Goal: Task Accomplishment & Management: Use online tool/utility

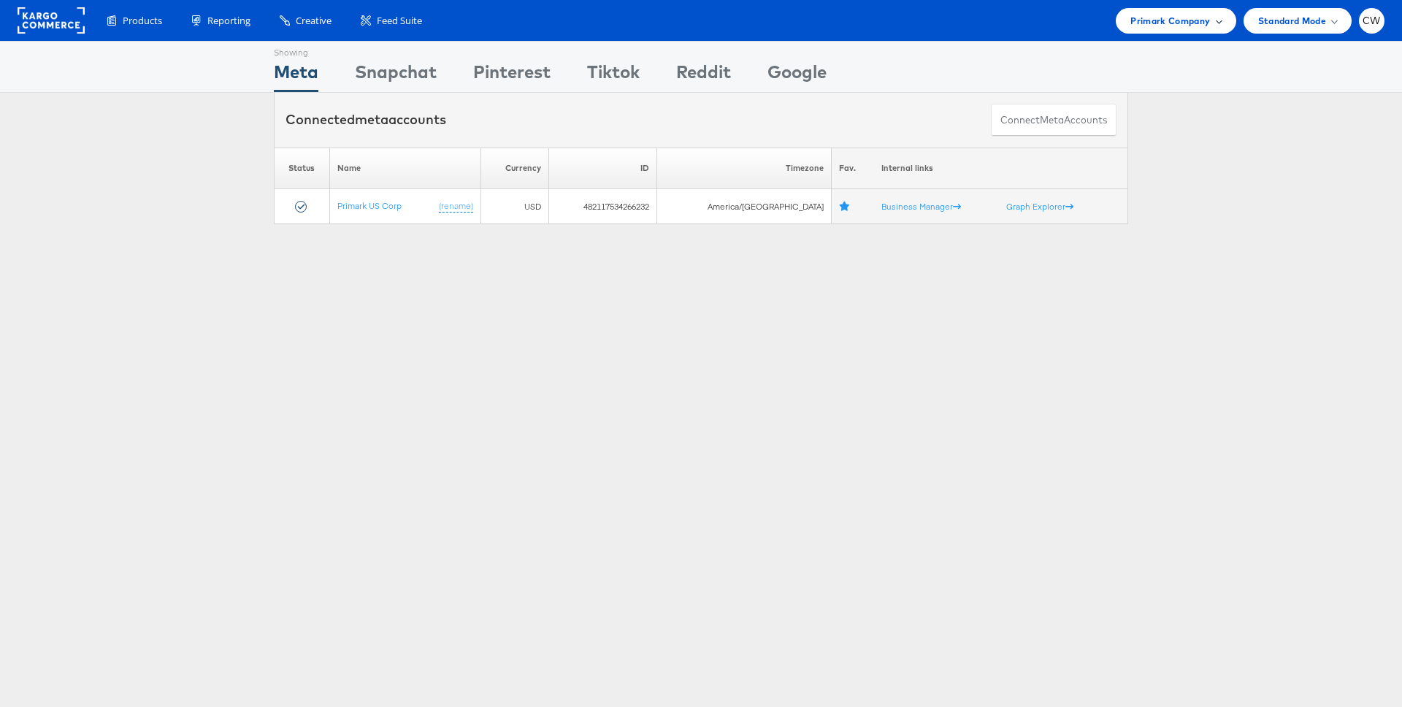
click at [1196, 23] on span "Primark Company" at bounding box center [1171, 20] width 80 height 15
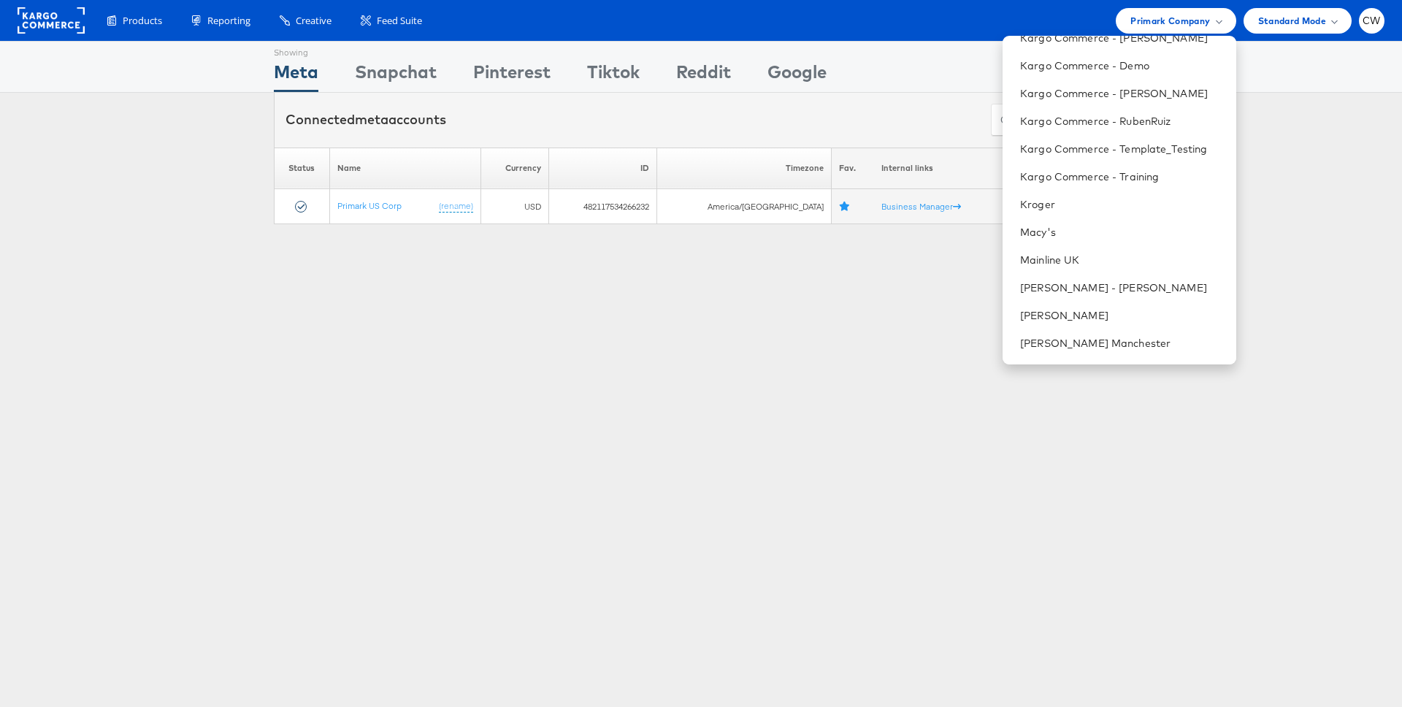
scroll to position [1427, 0]
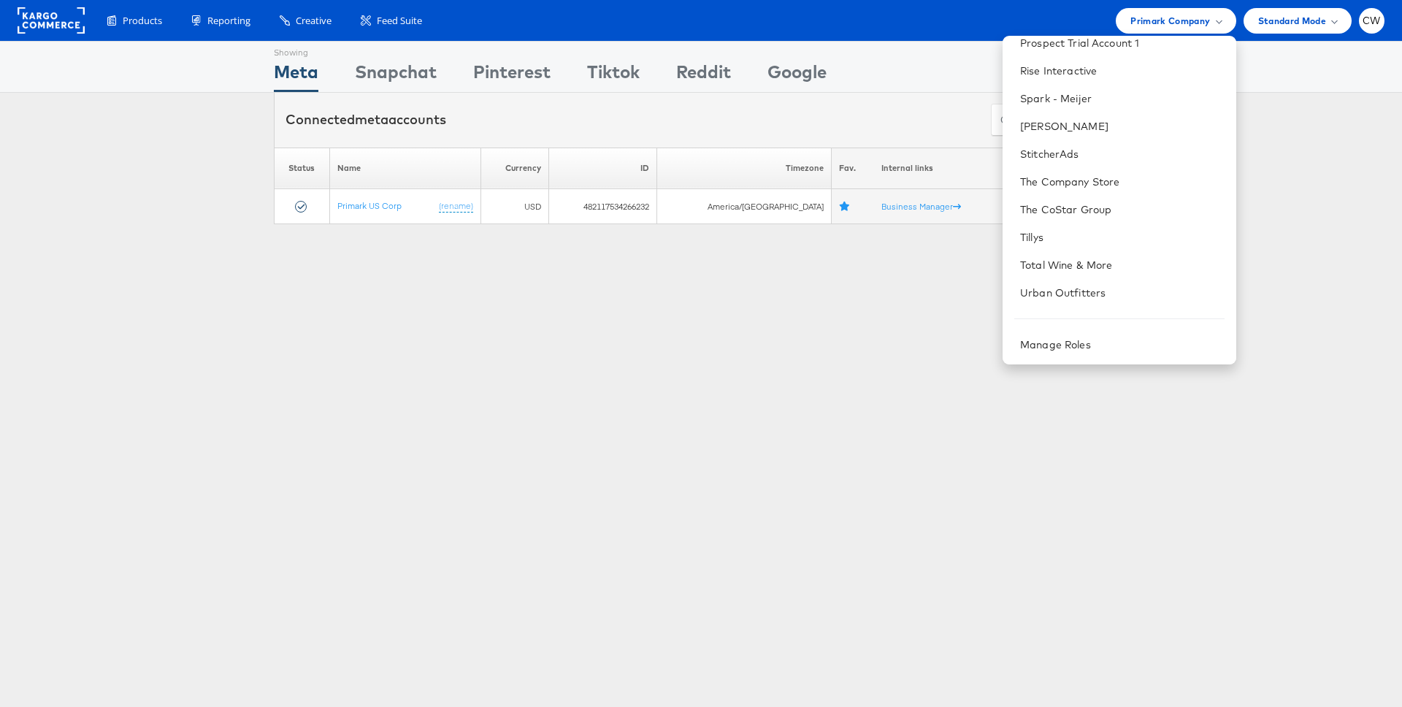
click at [951, 421] on div "Showing Meta Showing Snapchat Showing Pinterest Showing Tiktok Showing Reddit S…" at bounding box center [701, 406] width 1402 height 730
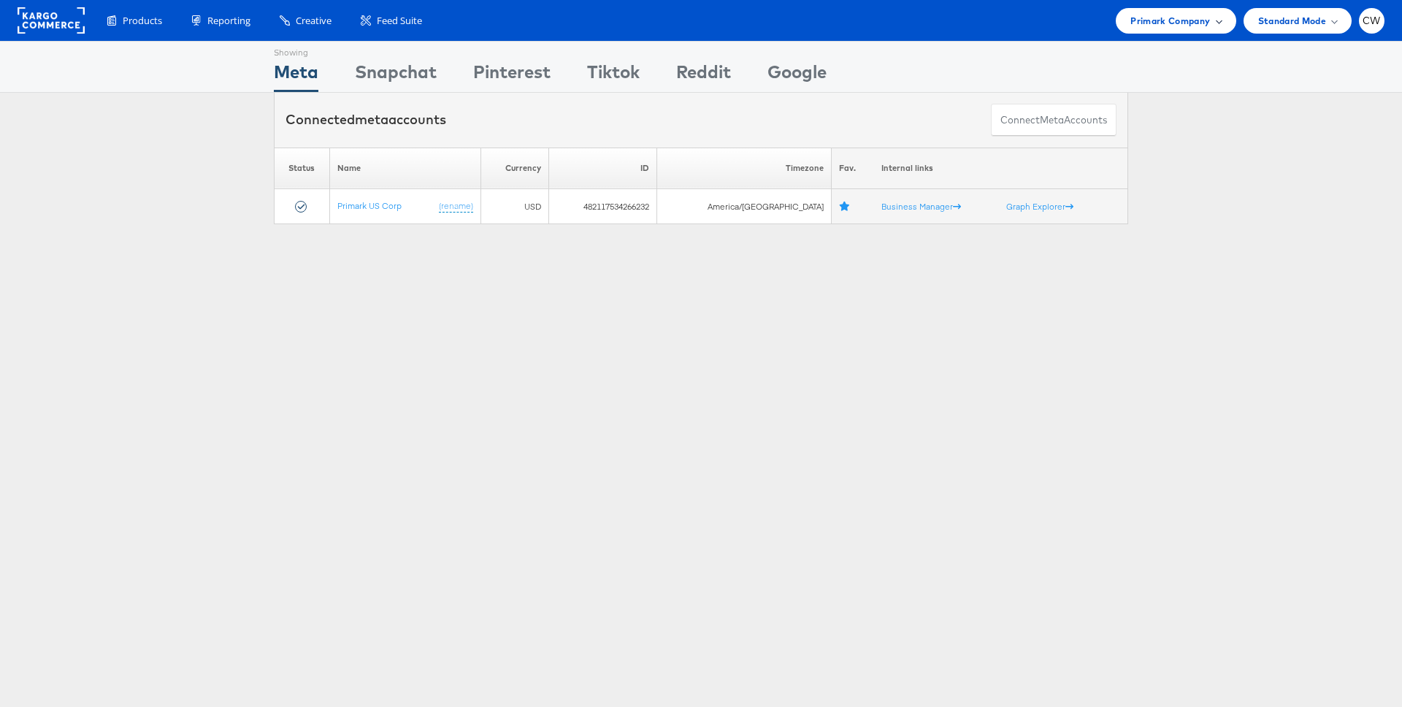
click at [1169, 29] on div "Primark Company" at bounding box center [1176, 21] width 120 height 26
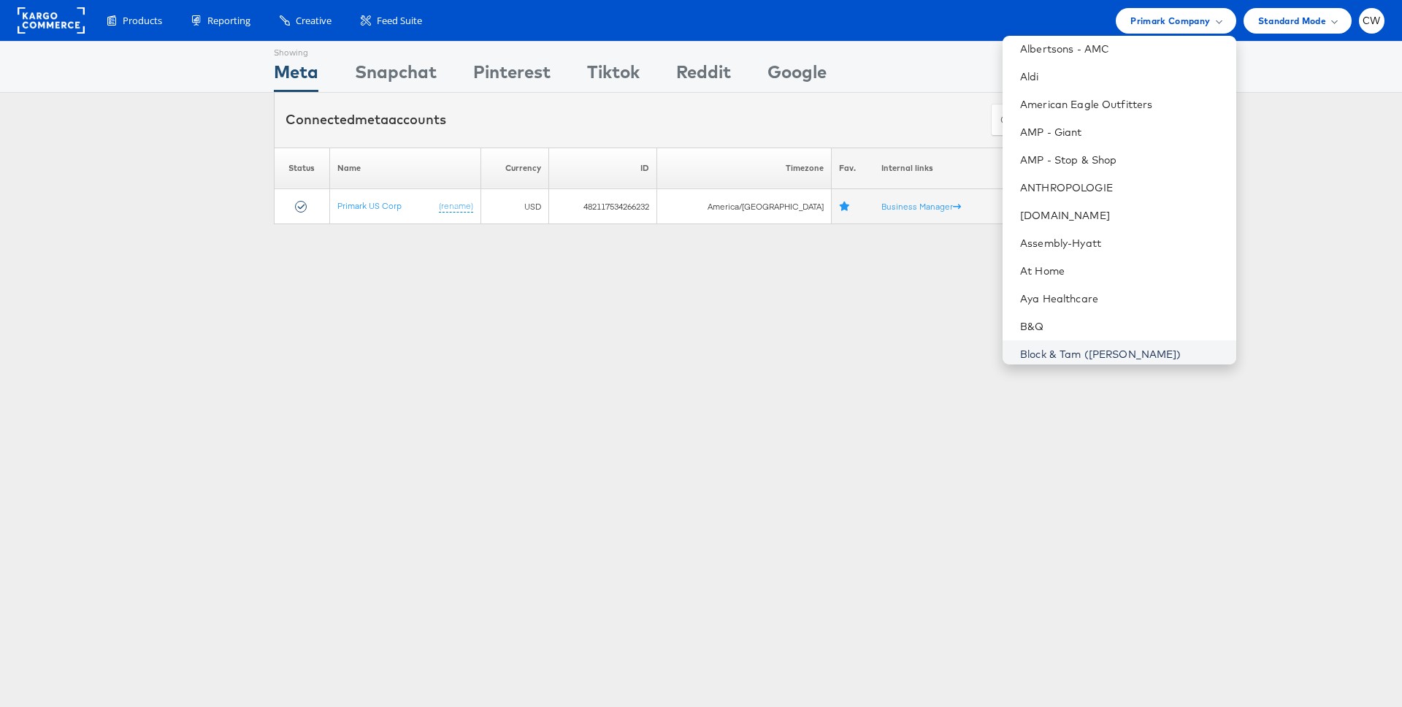
scroll to position [115, 0]
click at [860, 539] on div "Showing Meta Showing Snapchat Showing Pinterest Showing Tiktok Showing Reddit S…" at bounding box center [701, 406] width 1402 height 730
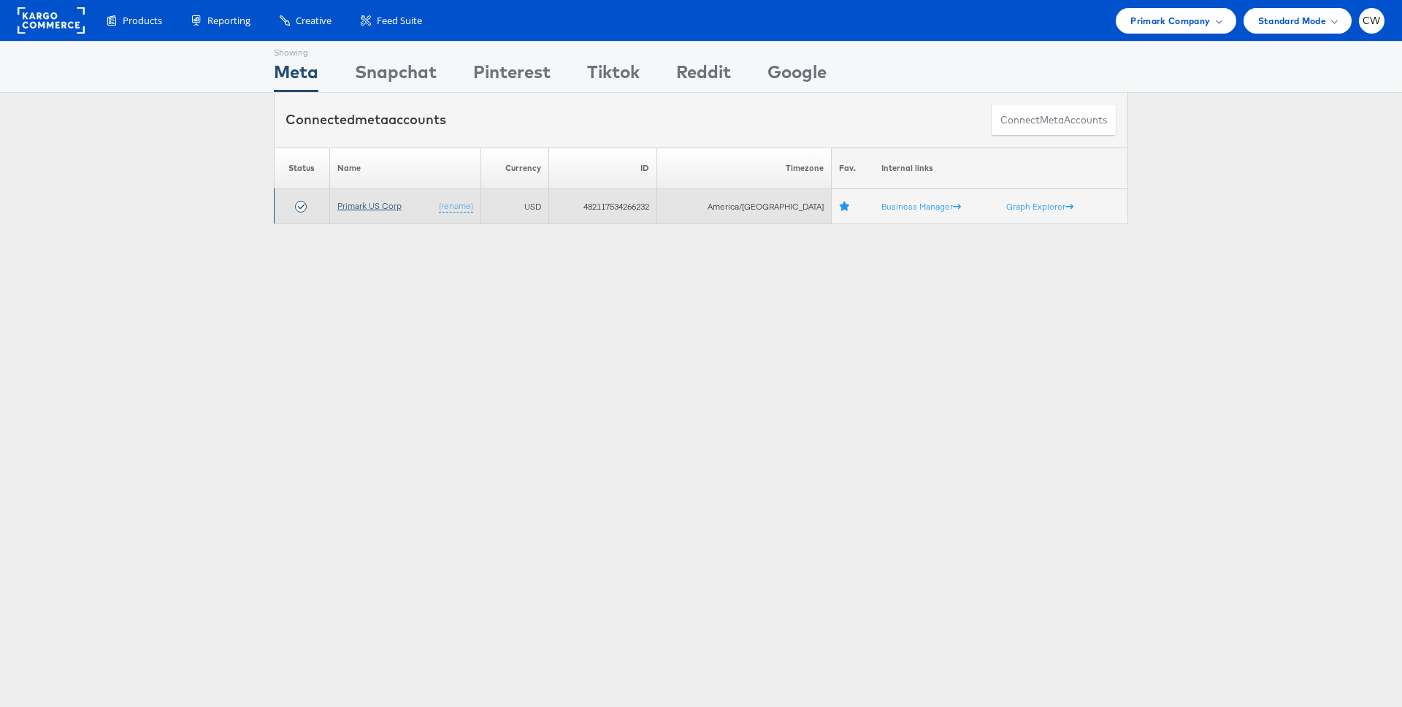
click at [383, 205] on link "Primark US Corp" at bounding box center [369, 205] width 64 height 11
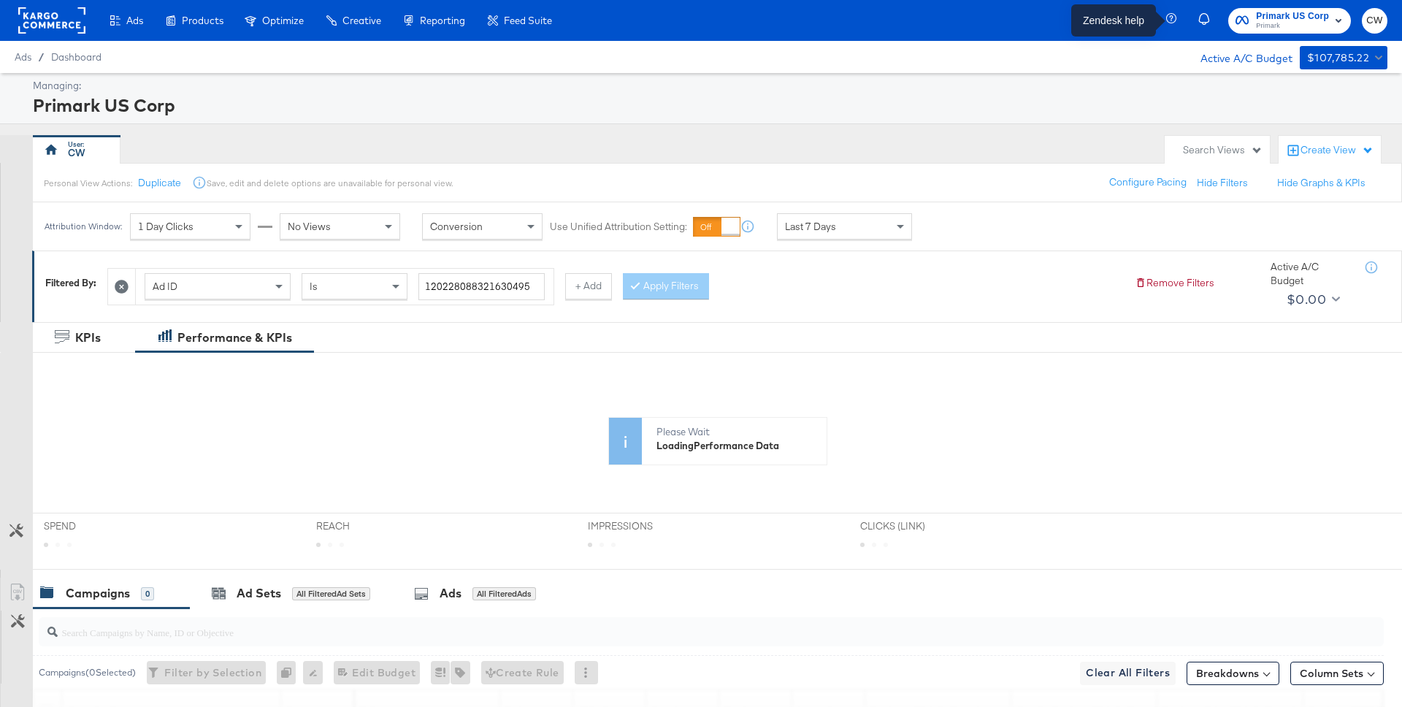
click at [1172, 16] on icon "button" at bounding box center [1172, 18] width 4 height 6
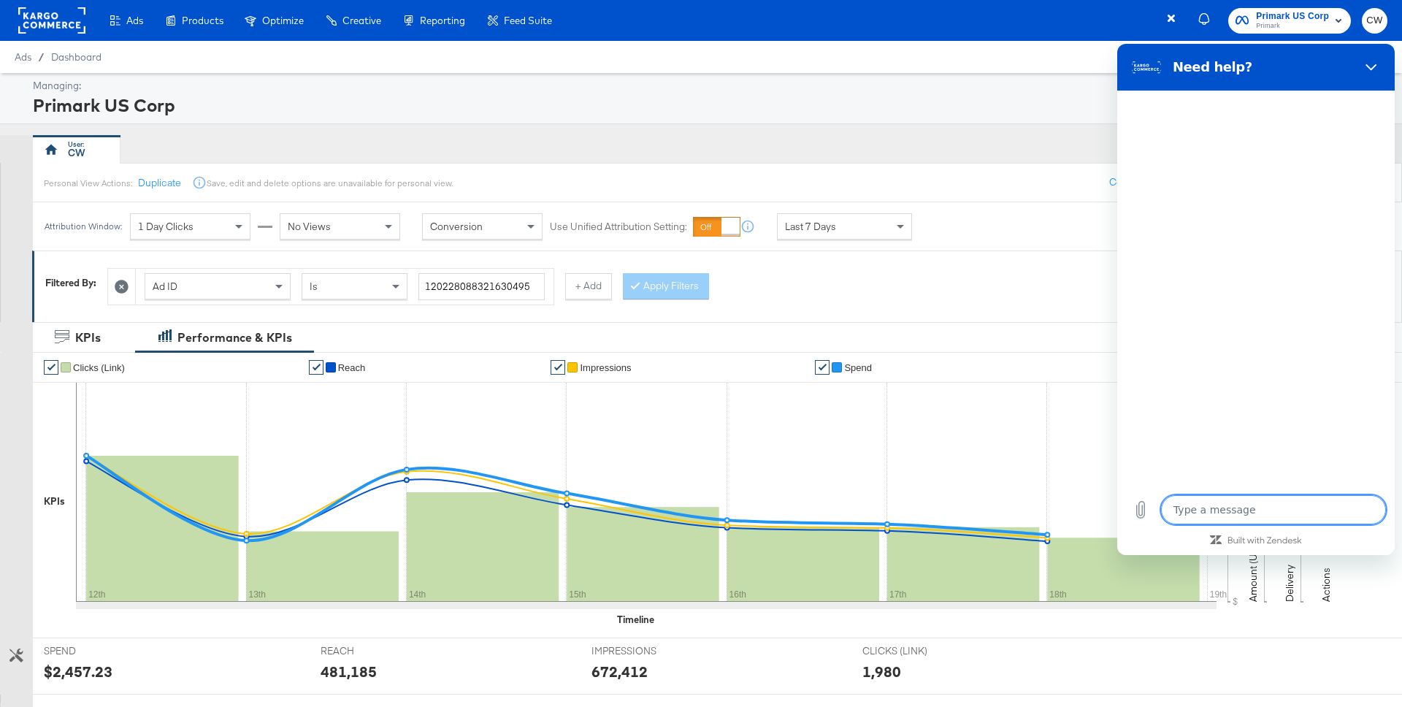
type textarea "x"
type textarea "t"
type textarea "x"
type textarea "th"
type textarea "x"
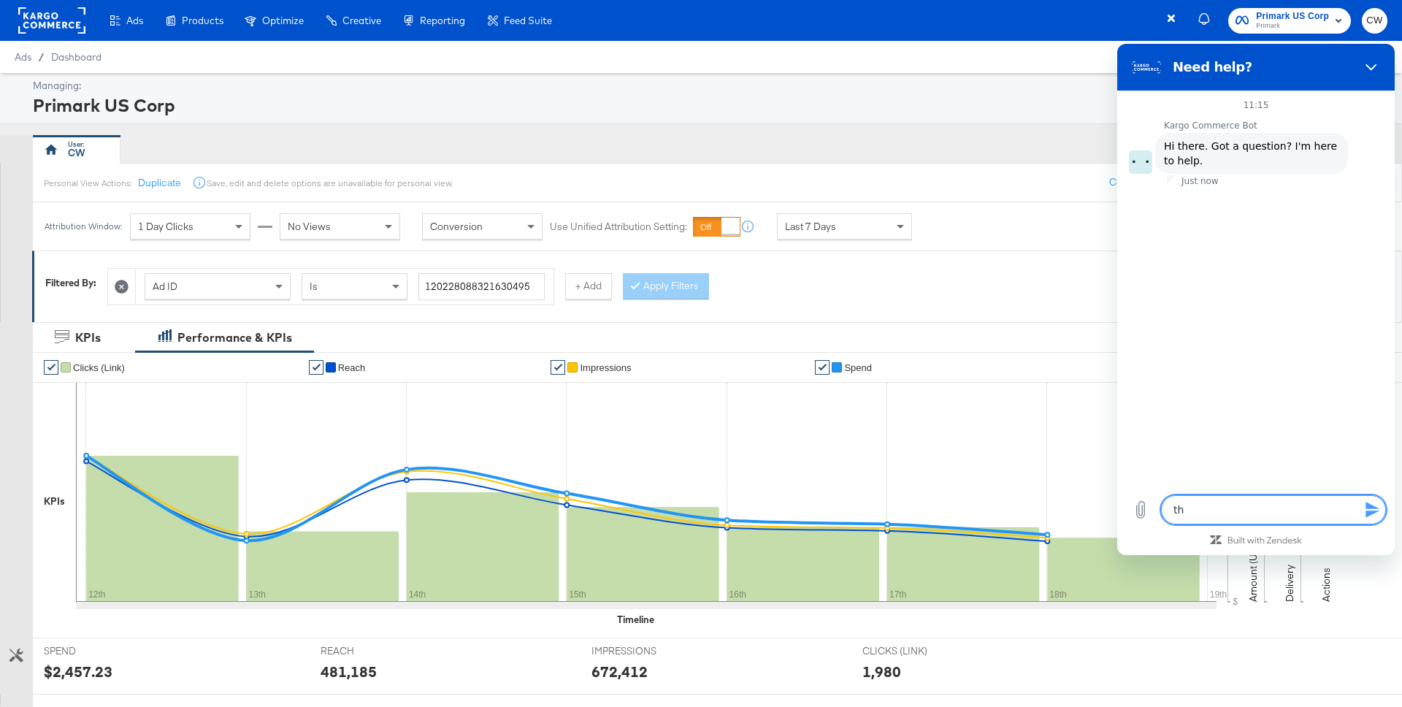
type textarea "thi"
type textarea "x"
type textarea "thir"
type textarea "x"
type textarea "third"
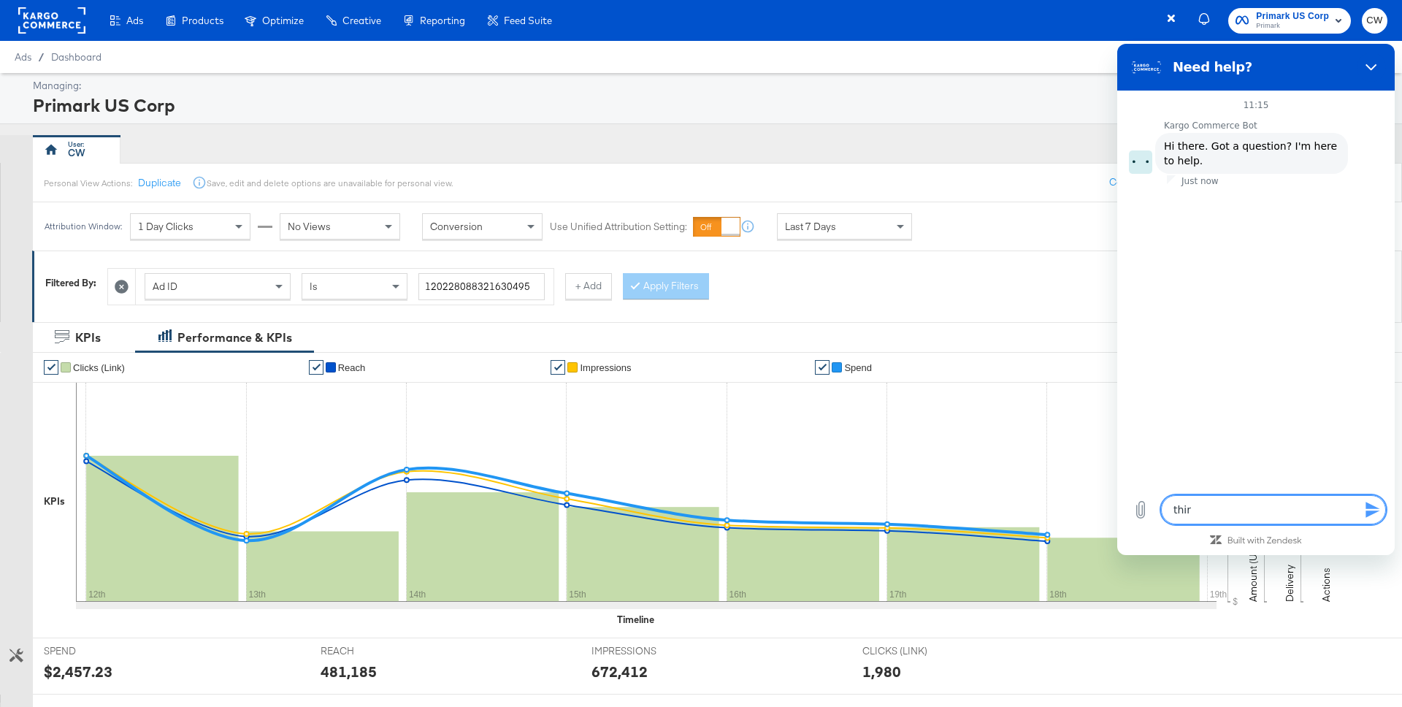
type textarea "x"
type textarea "third"
type textarea "x"
type textarea "third p"
type textarea "x"
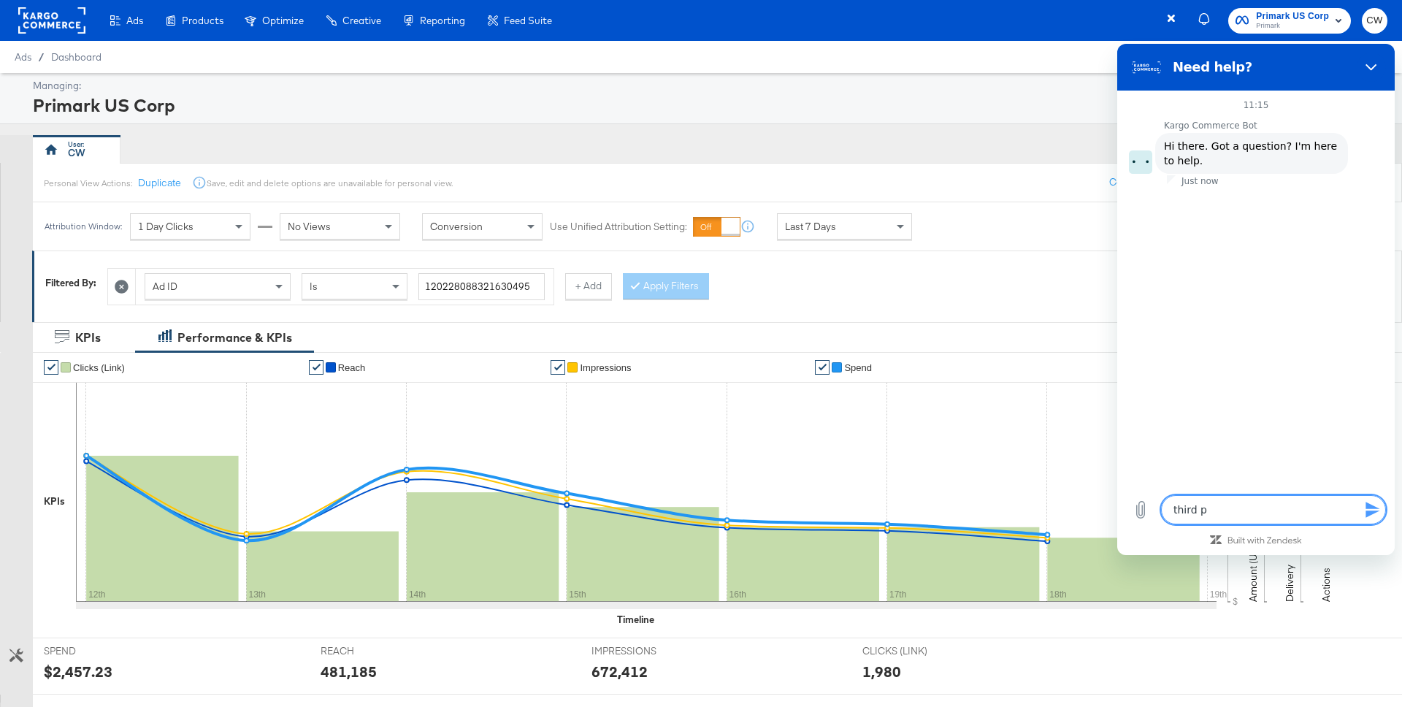
type textarea "third pa"
type textarea "x"
type textarea "third par"
type textarea "x"
type textarea "third part"
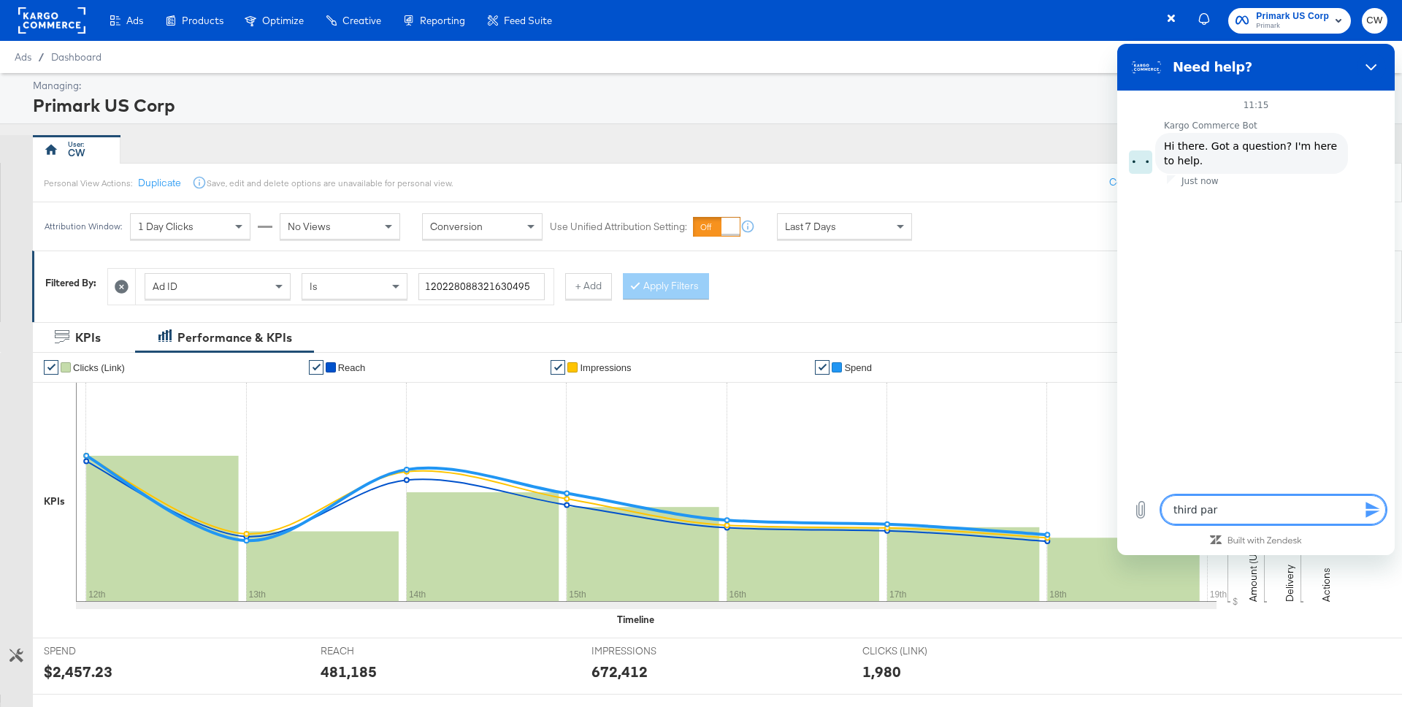
type textarea "x"
type textarea "third party"
type textarea "x"
type textarea "third party"
type textarea "x"
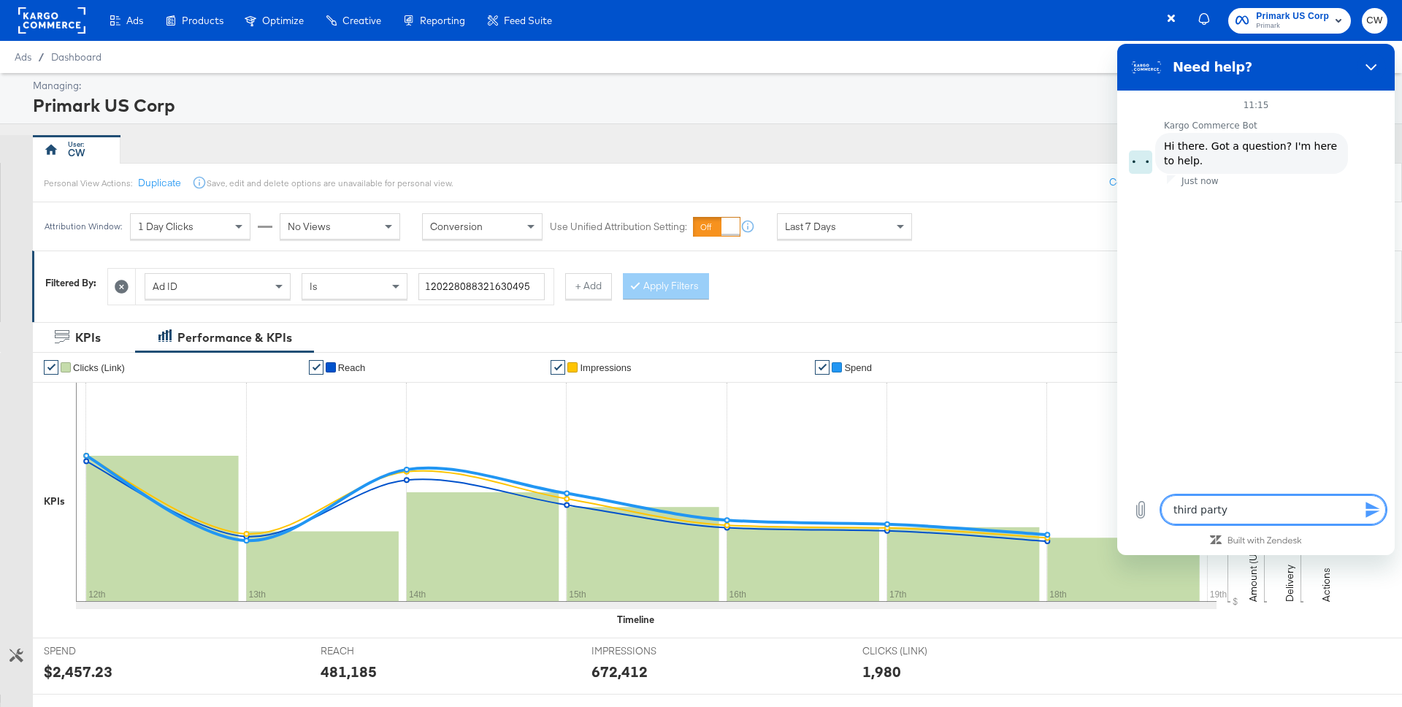
type textarea "third party s"
type textarea "x"
type textarea "third party st"
type textarea "x"
type textarea "third party sta"
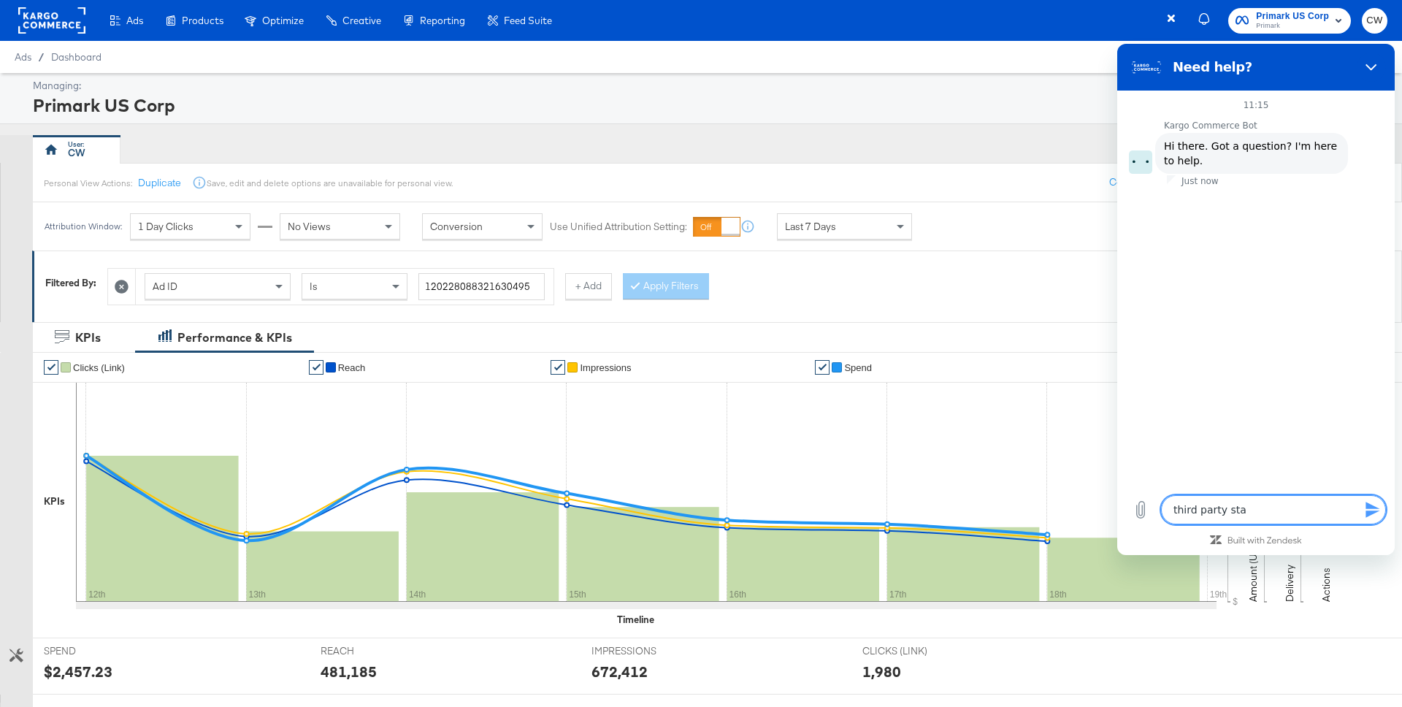
type textarea "x"
type textarea "third party stat"
type textarea "x"
type textarea "third party stats"
type textarea "x"
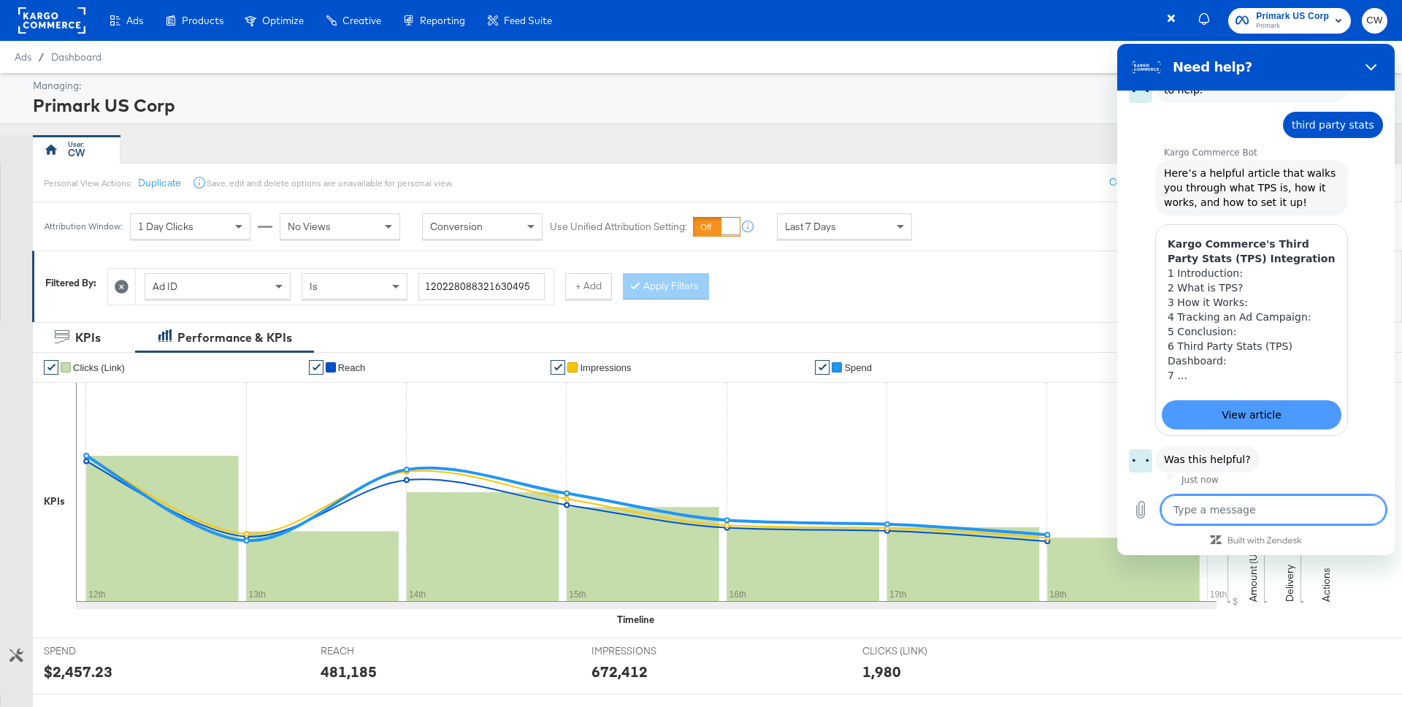
scroll to position [107, 0]
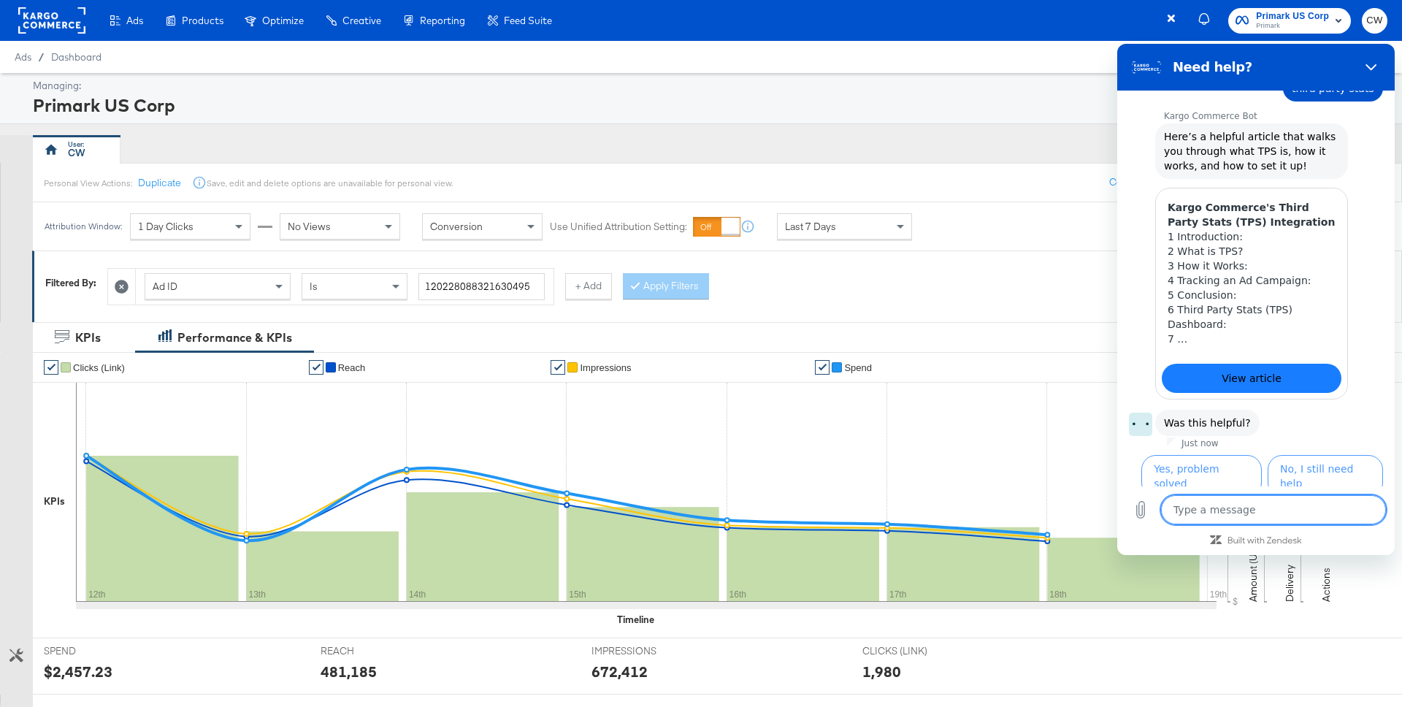
click at [1240, 381] on span "View article" at bounding box center [1252, 379] width 60 height 18
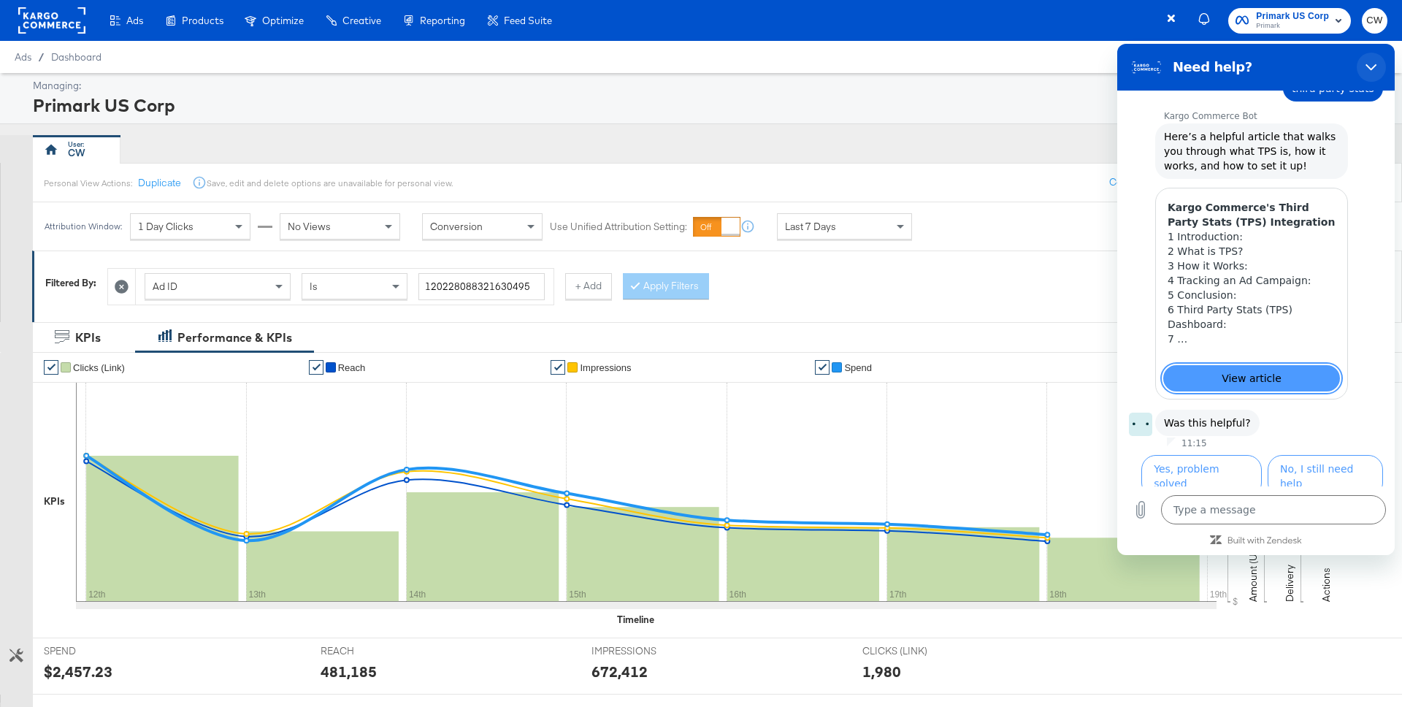
click at [1375, 72] on icon "Close" at bounding box center [1372, 67] width 12 height 12
type textarea "x"
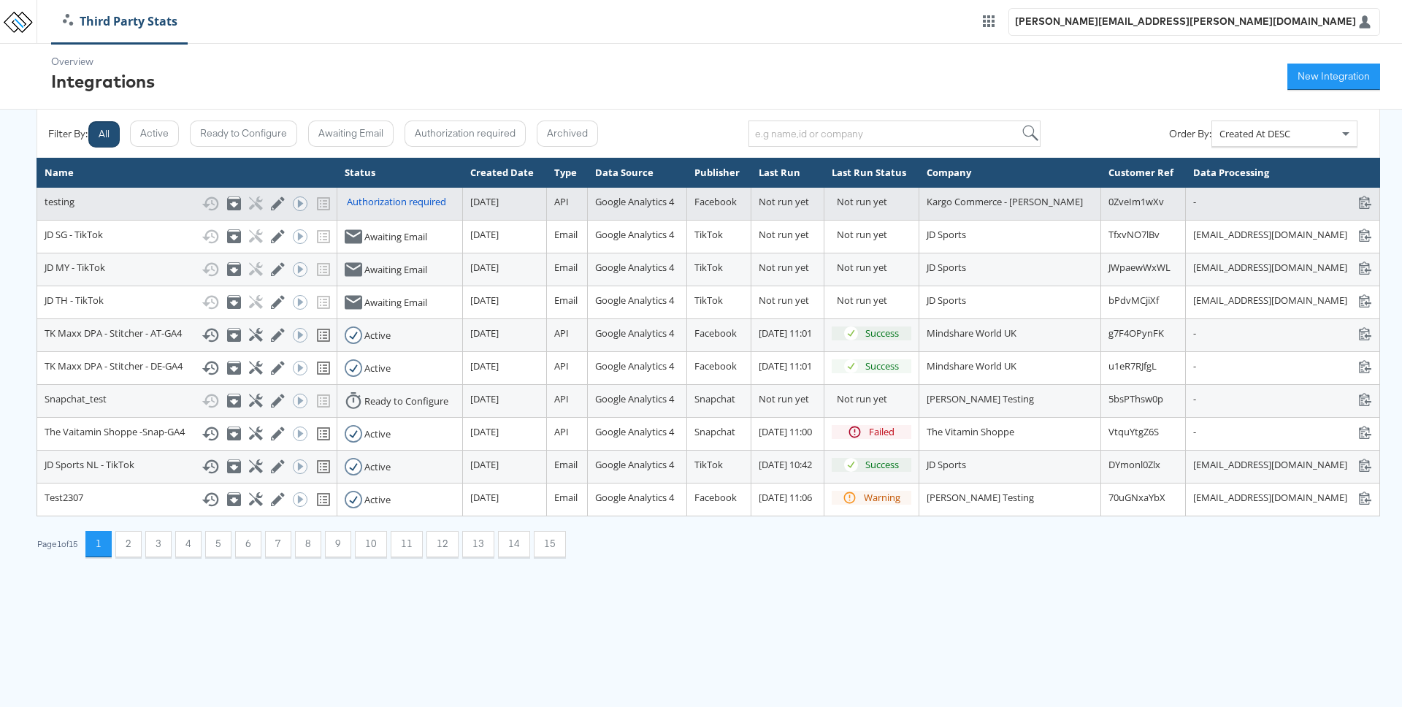
click at [347, 209] on div "Authorization required" at bounding box center [396, 202] width 99 height 14
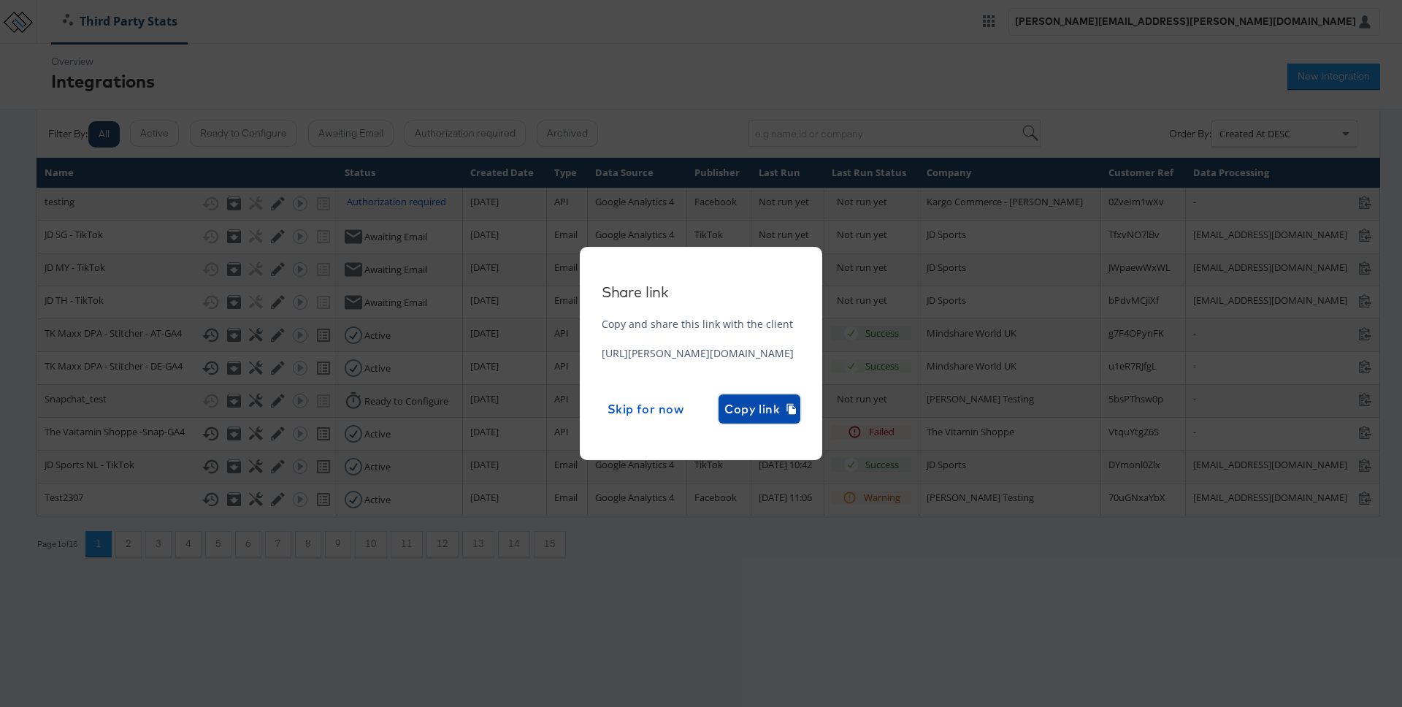
click at [795, 413] on span "Copy link" at bounding box center [760, 409] width 70 height 20
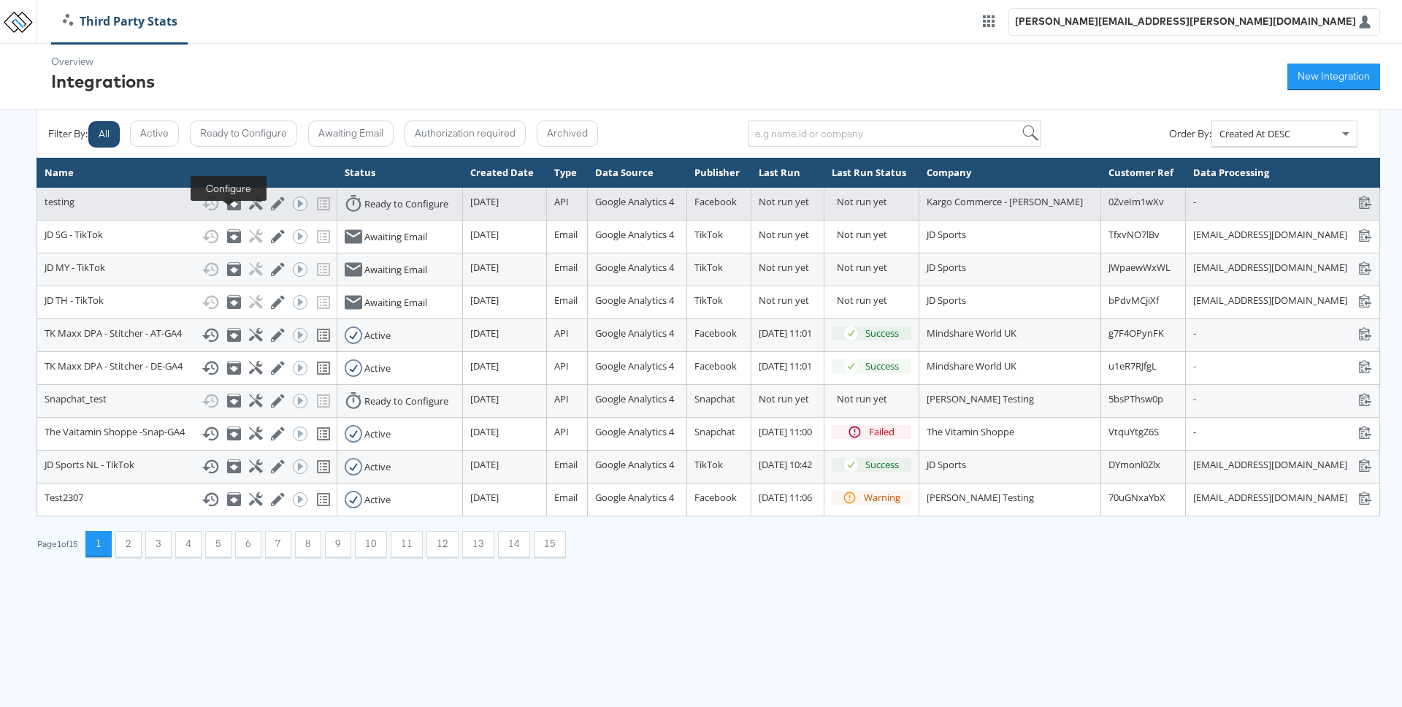
click at [249, 210] on icon at bounding box center [256, 203] width 14 height 14
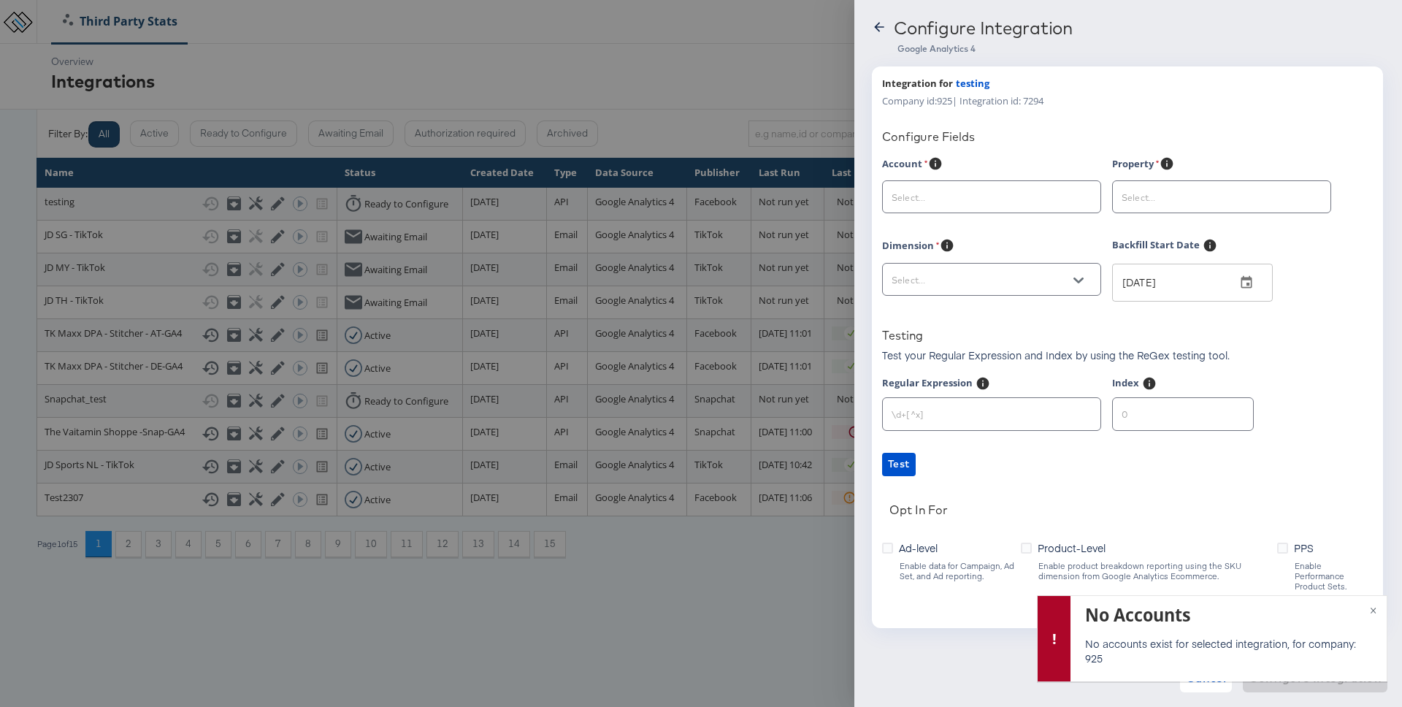
click at [962, 219] on div "Account" at bounding box center [997, 193] width 230 height 75
click at [972, 195] on input "text" at bounding box center [980, 197] width 183 height 17
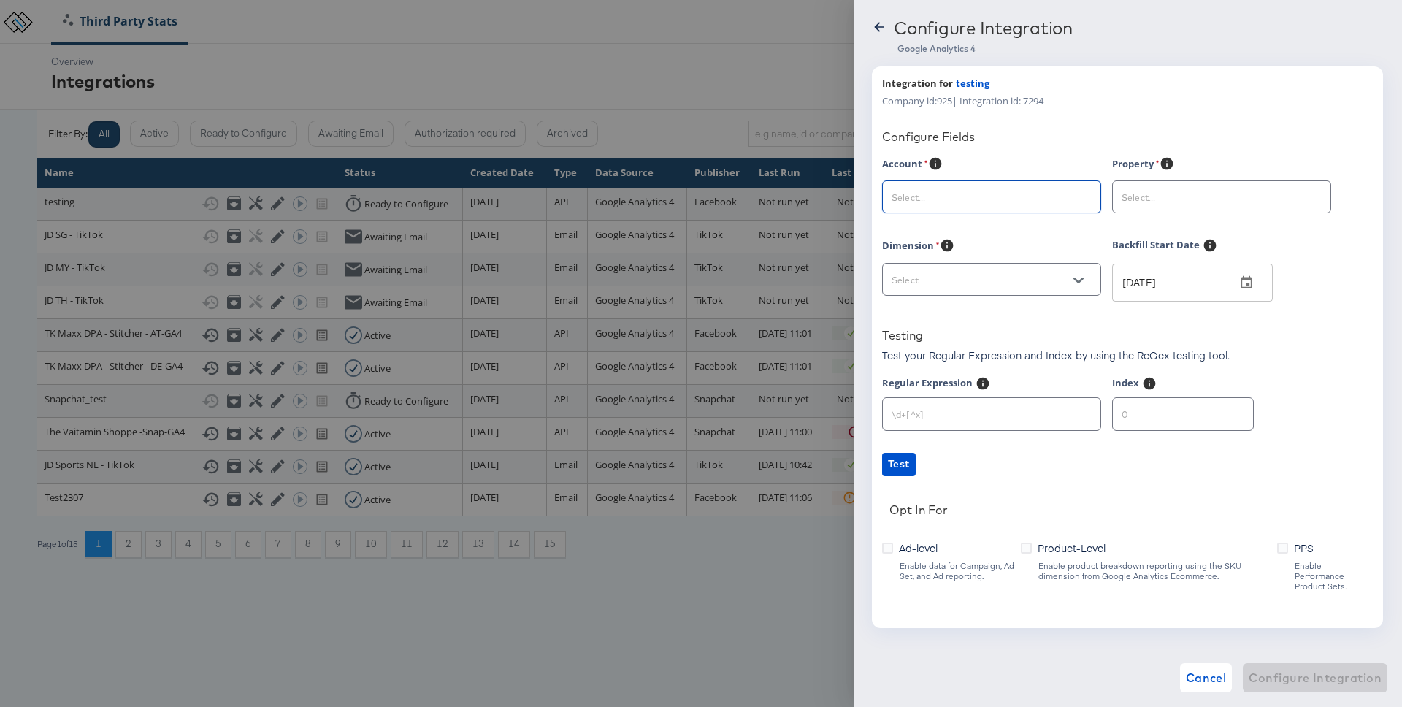
click at [972, 195] on input "text" at bounding box center [980, 197] width 183 height 17
click at [1210, 186] on div at bounding box center [1221, 196] width 219 height 33
click at [1074, 294] on div at bounding box center [991, 279] width 219 height 33
click at [1079, 279] on icon "Open" at bounding box center [1079, 280] width 10 height 10
click at [1070, 309] on li "Custom" at bounding box center [992, 316] width 218 height 23
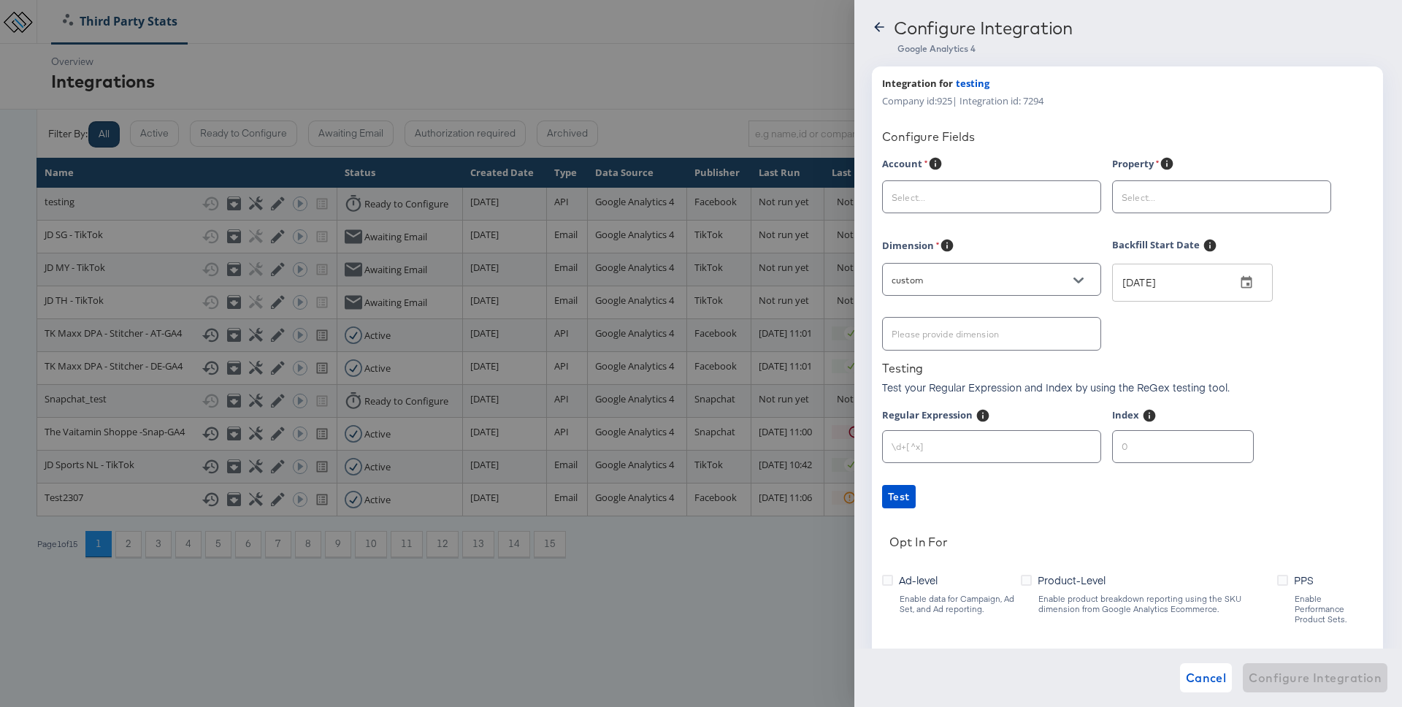
click at [1038, 344] on div at bounding box center [991, 333] width 219 height 33
click at [1061, 277] on input "custom" at bounding box center [980, 280] width 183 height 17
click at [1027, 315] on li "Custom" at bounding box center [992, 316] width 218 height 23
type input "custom"
click at [876, 12] on div "Configure Integration Google Analytics 4 Integration for testing Company id: 92…" at bounding box center [1129, 353] width 548 height 707
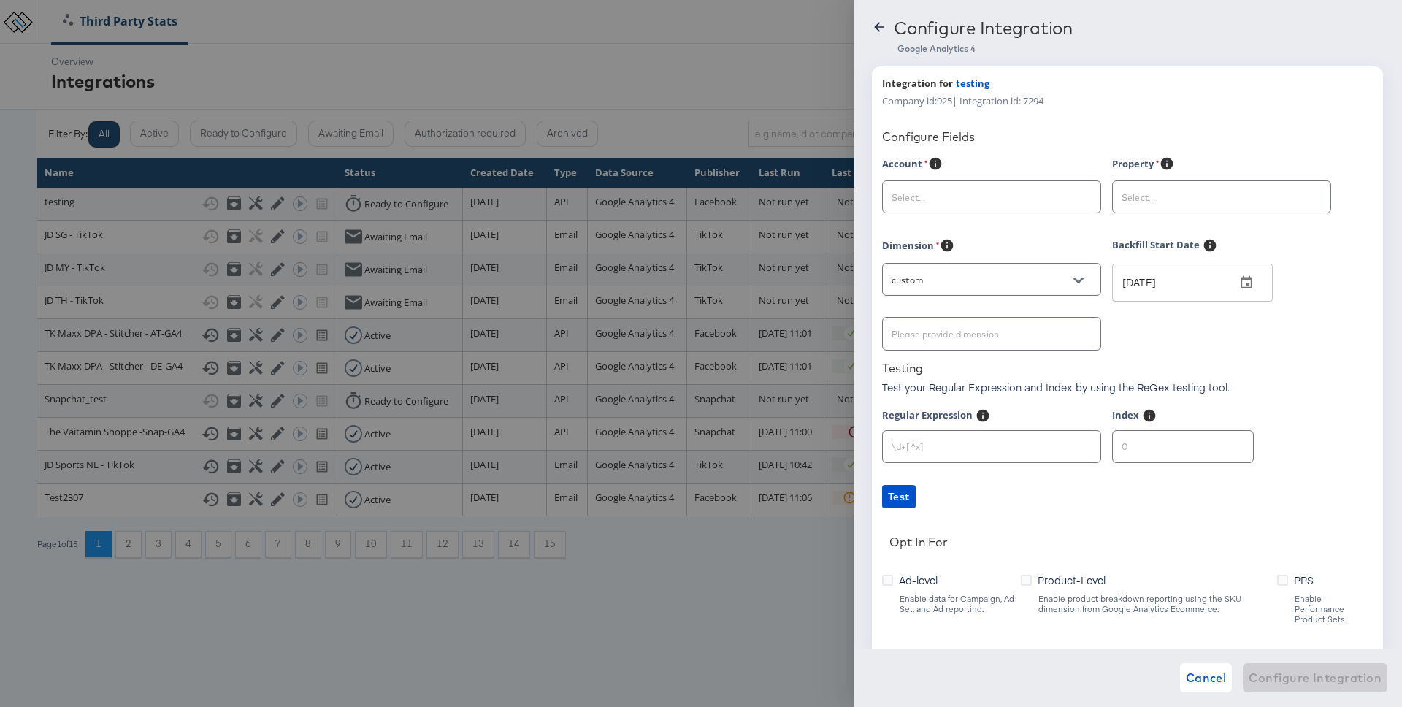
click at [876, 20] on icon at bounding box center [879, 27] width 15 height 15
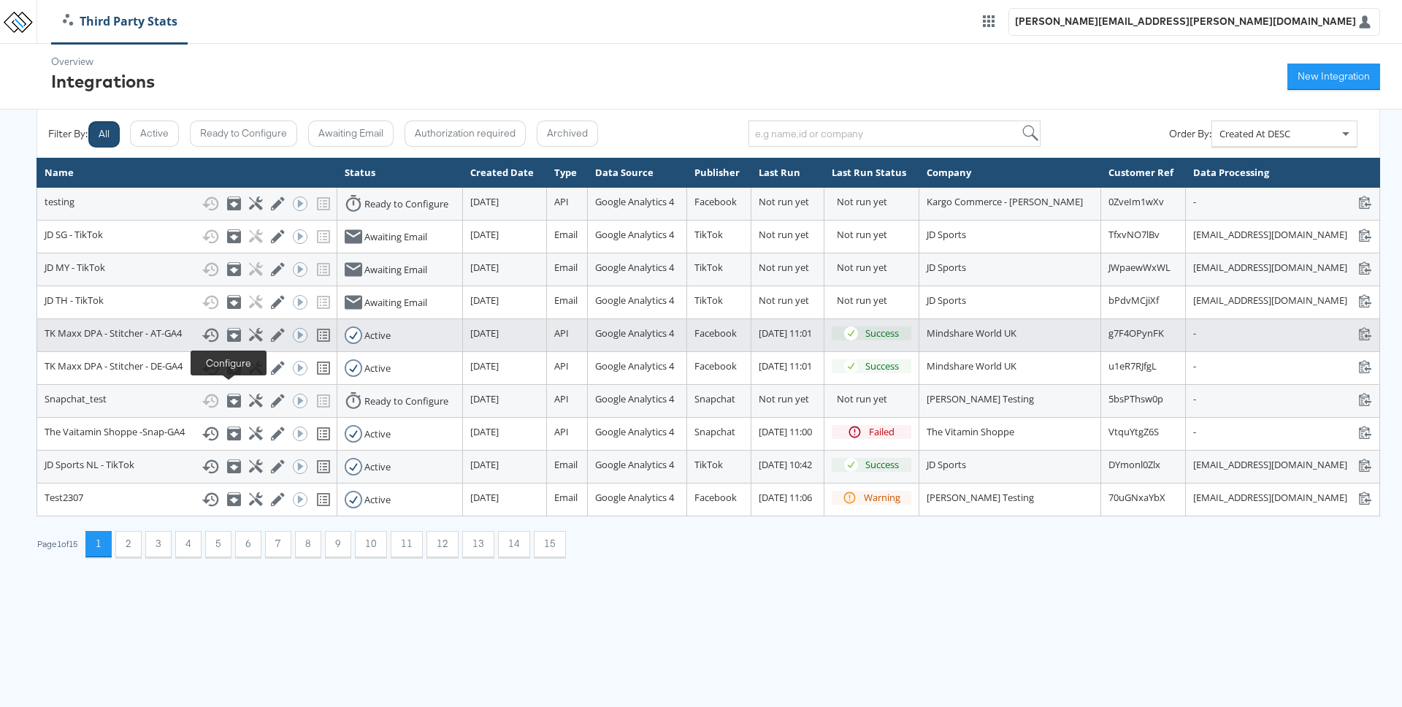
click at [249, 342] on icon at bounding box center [256, 335] width 14 height 14
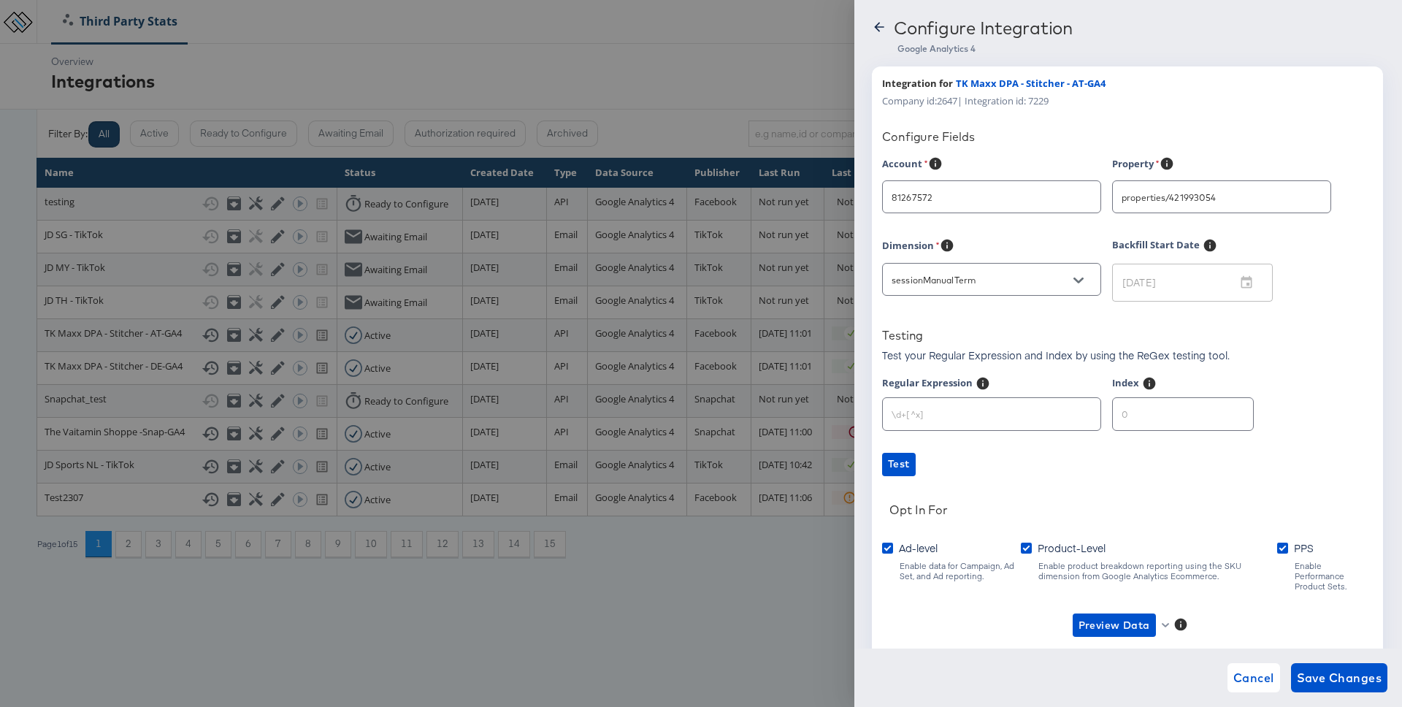
type input "TK Maxx (Hybris)"
click at [1075, 278] on icon "Open" at bounding box center [1079, 280] width 10 height 10
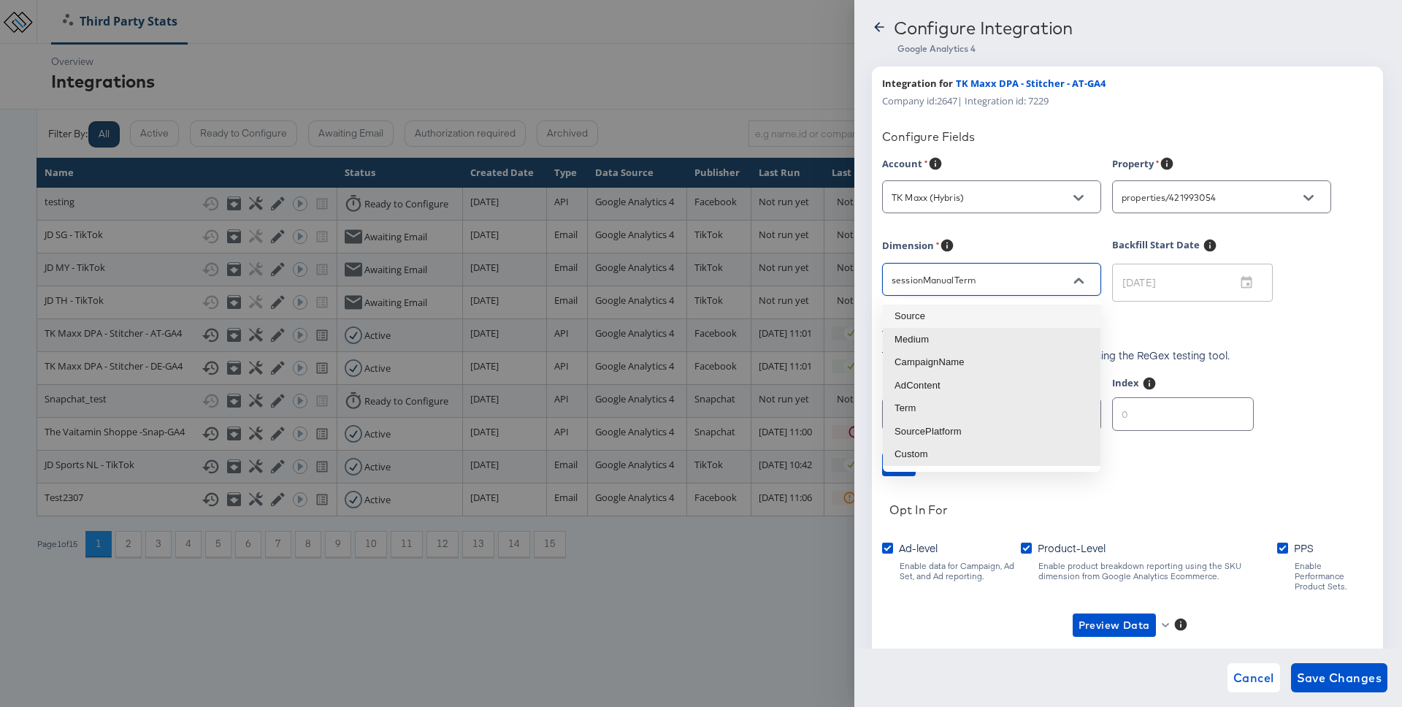
click at [1280, 90] on div "Integration for TK Maxx DPA - Stitcher - AT-GA4 Company id: 2647 | Integration …" at bounding box center [1127, 92] width 491 height 31
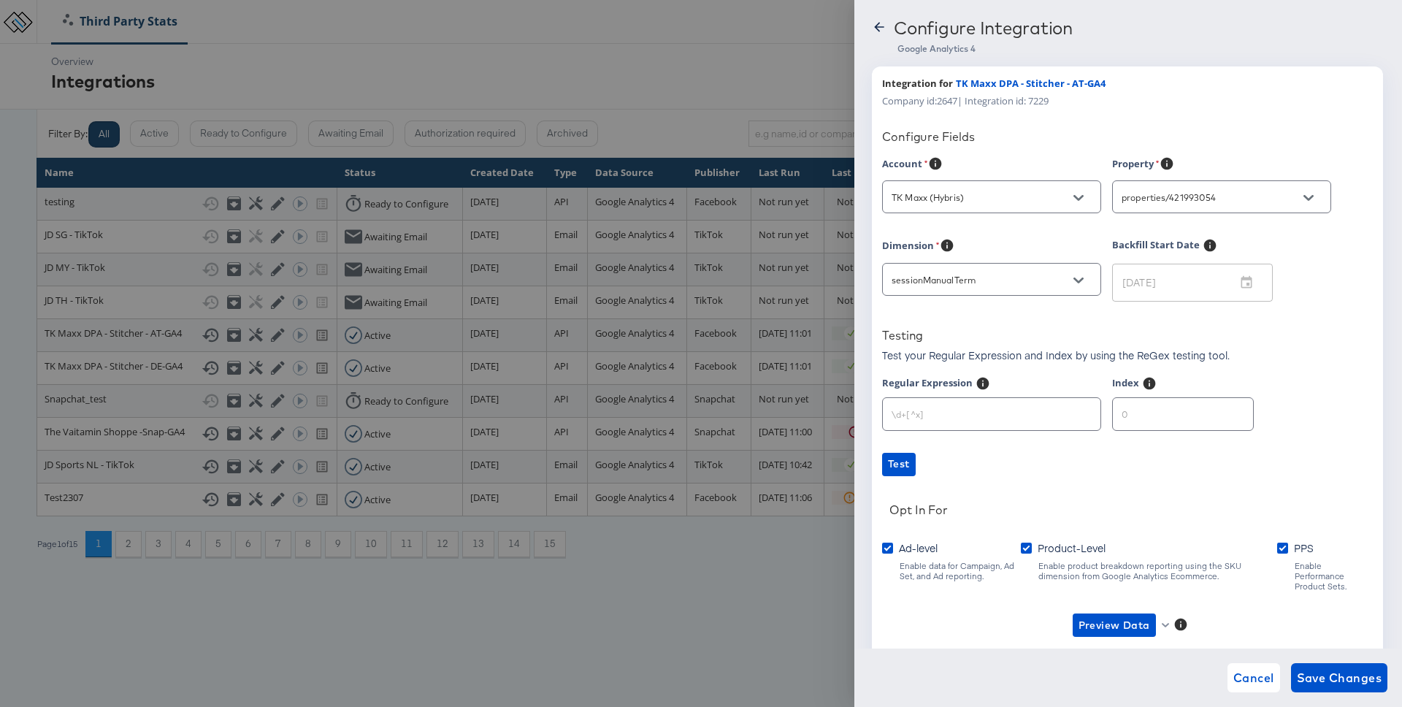
scroll to position [47, 0]
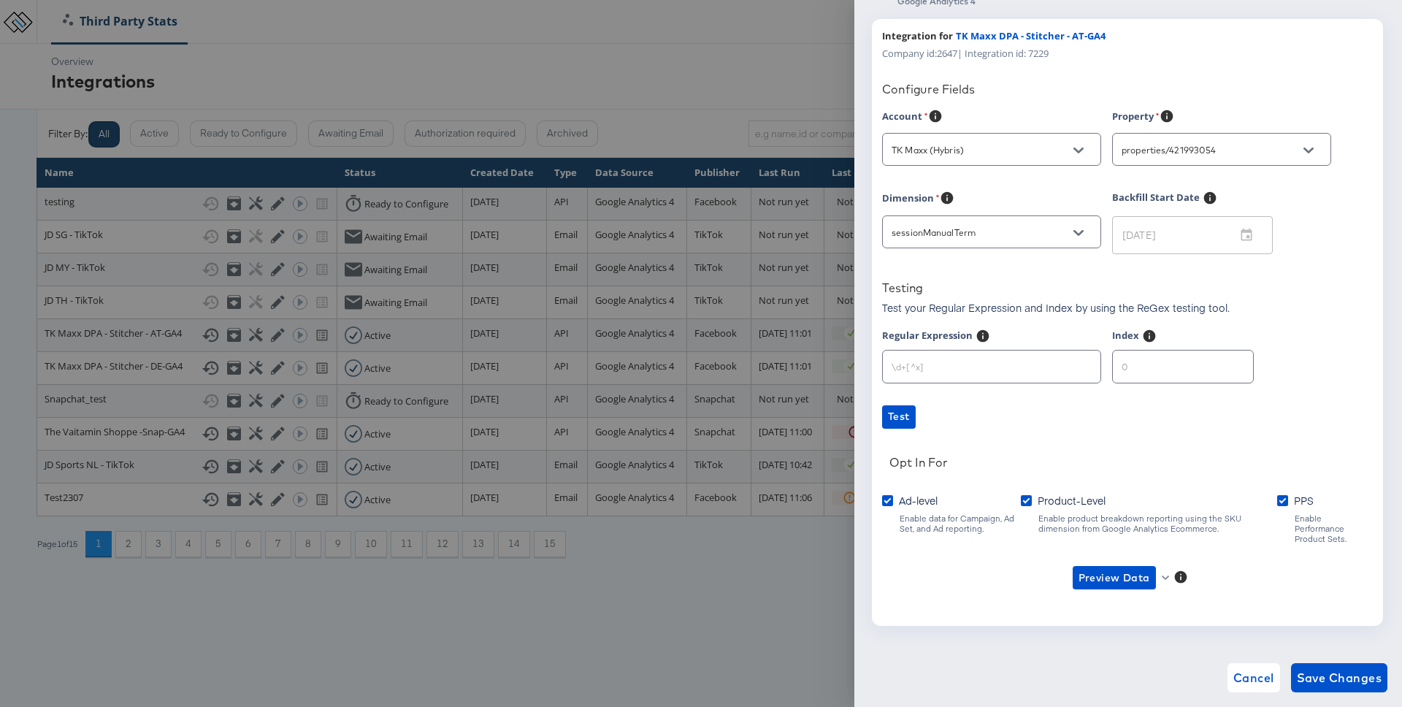
click at [701, 61] on div at bounding box center [701, 353] width 1402 height 707
click at [1263, 687] on span "Cancel" at bounding box center [1254, 678] width 41 height 20
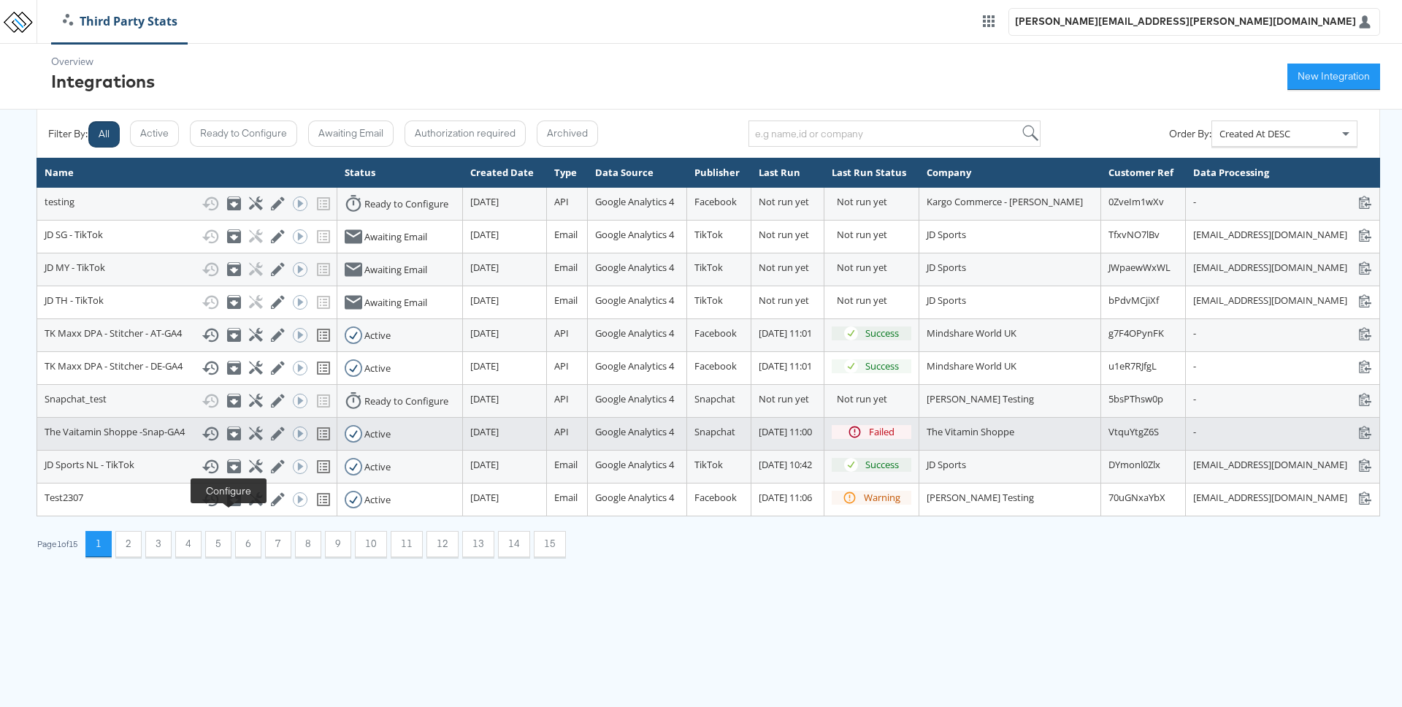
click at [249, 440] on icon at bounding box center [256, 434] width 14 height 14
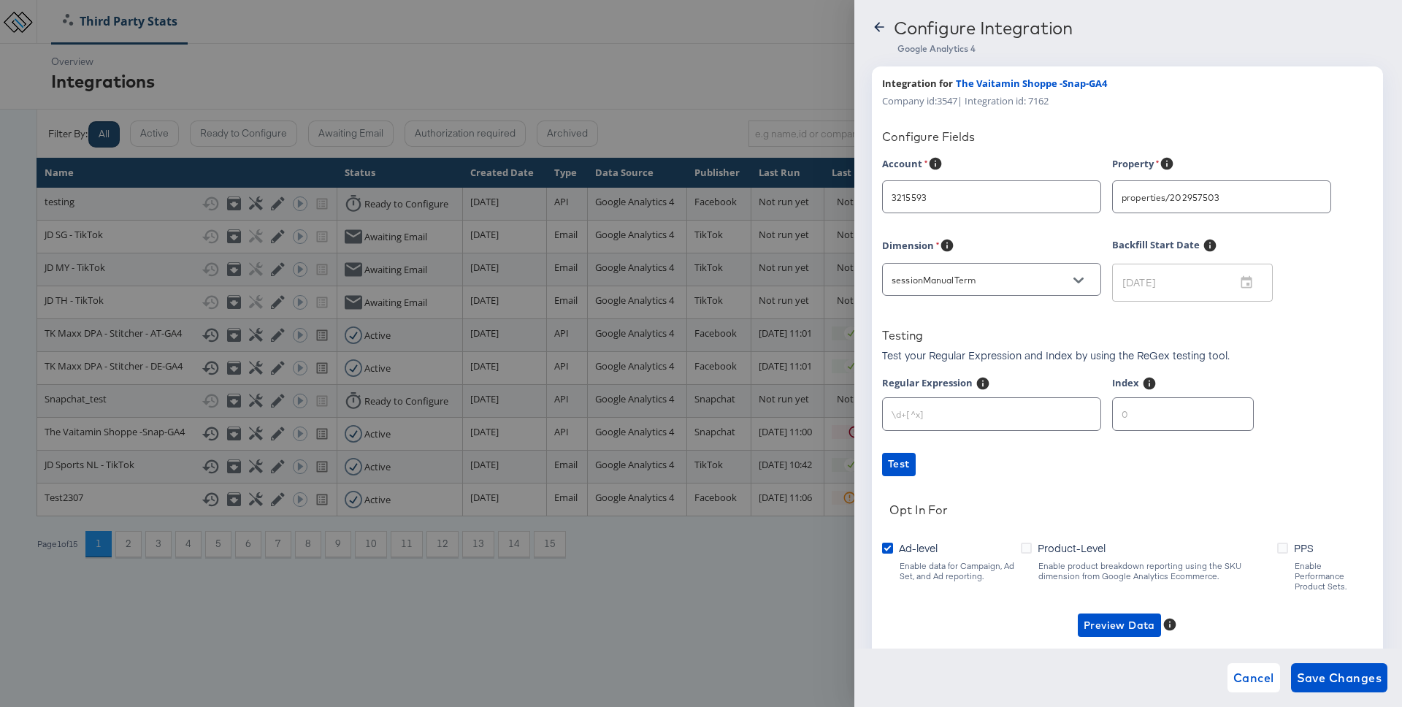
type input "www.vitaminshoppe.com"
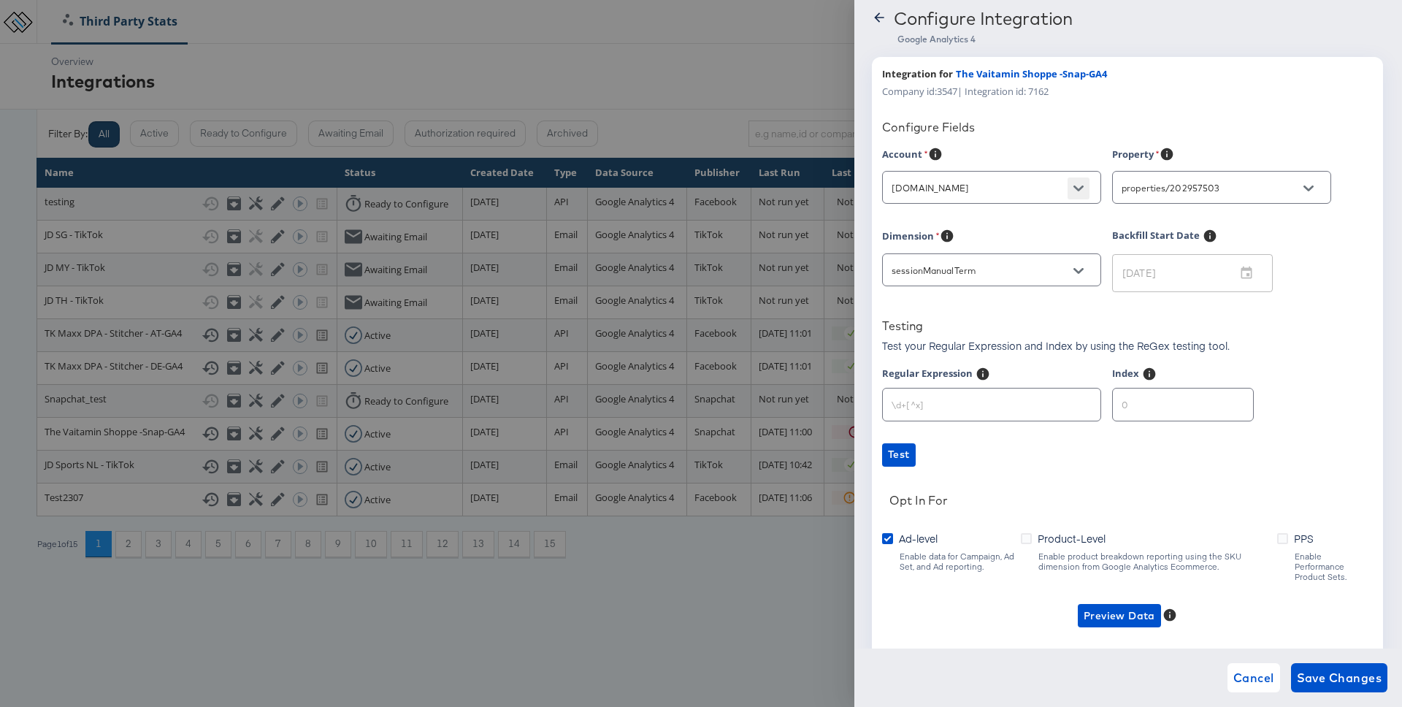
click at [1075, 188] on icon "Open" at bounding box center [1079, 189] width 10 height 6
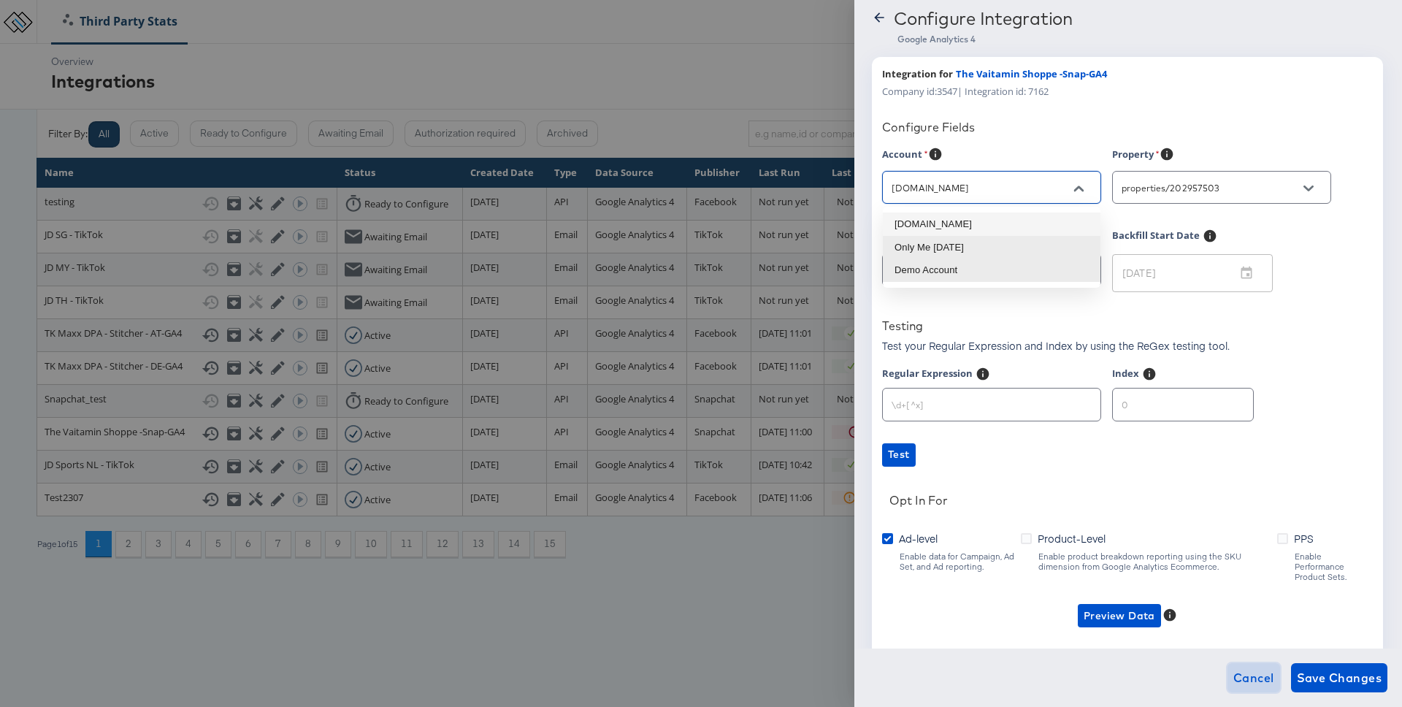
click at [1237, 671] on span "Cancel" at bounding box center [1254, 678] width 41 height 20
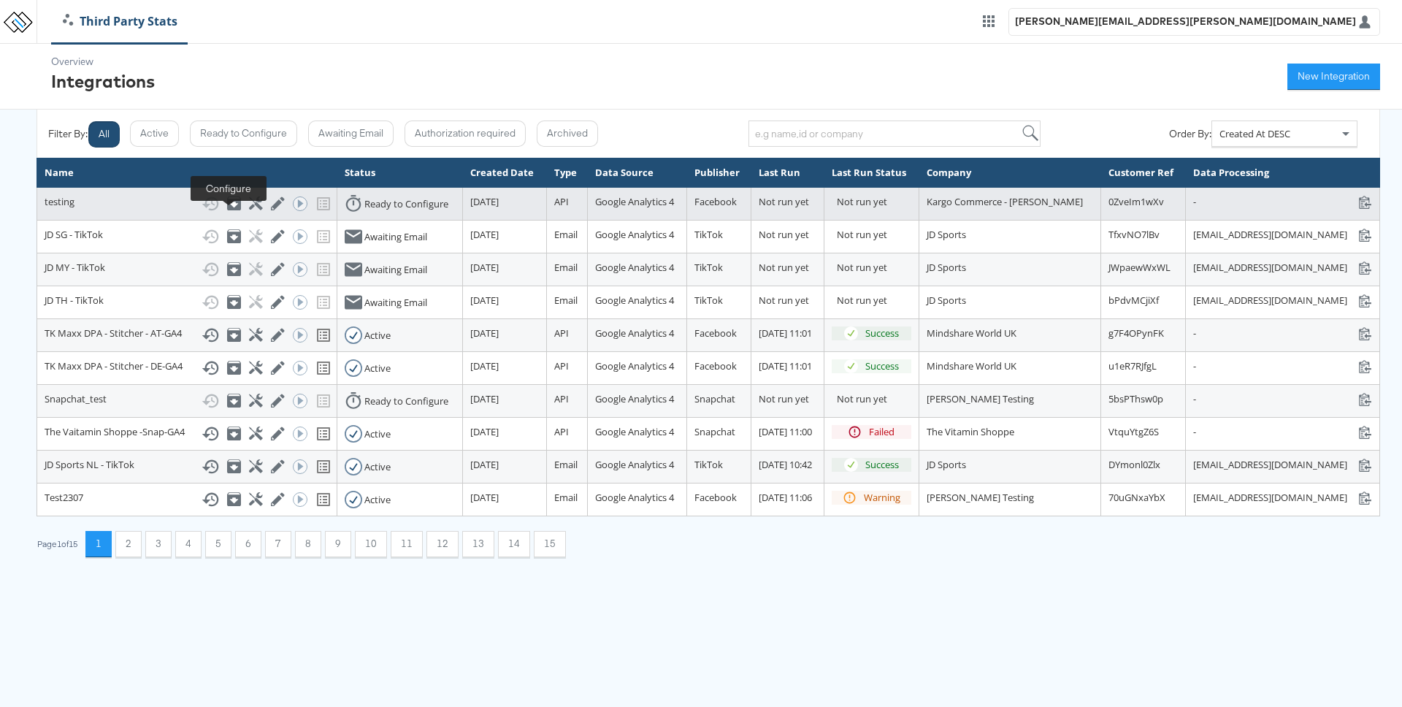
click at [249, 210] on icon at bounding box center [256, 203] width 14 height 14
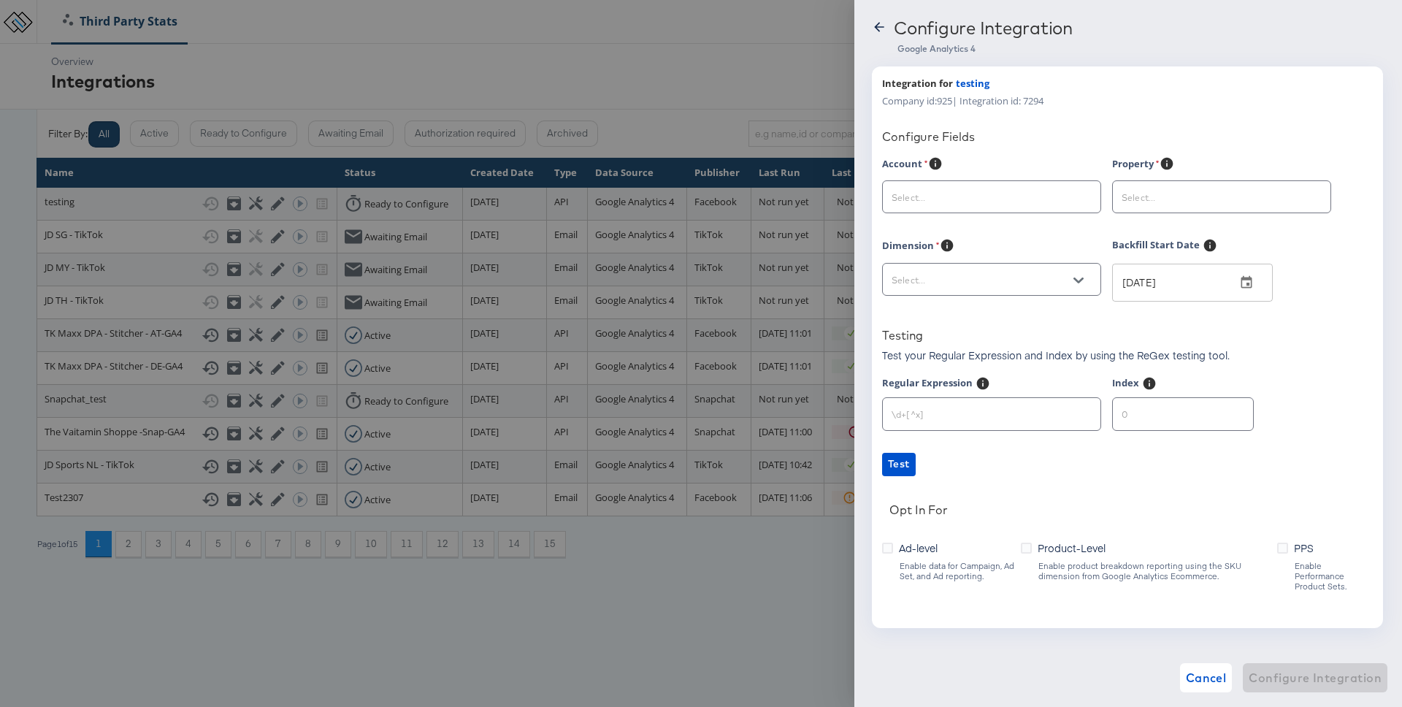
click at [1059, 275] on input "text" at bounding box center [980, 280] width 183 height 17
click at [1221, 199] on input "text" at bounding box center [1210, 197] width 183 height 17
click at [893, 539] on label "Ad-level" at bounding box center [912, 545] width 61 height 15
click at [0, 0] on input "Ad-level" at bounding box center [0, 0] width 0 height 0
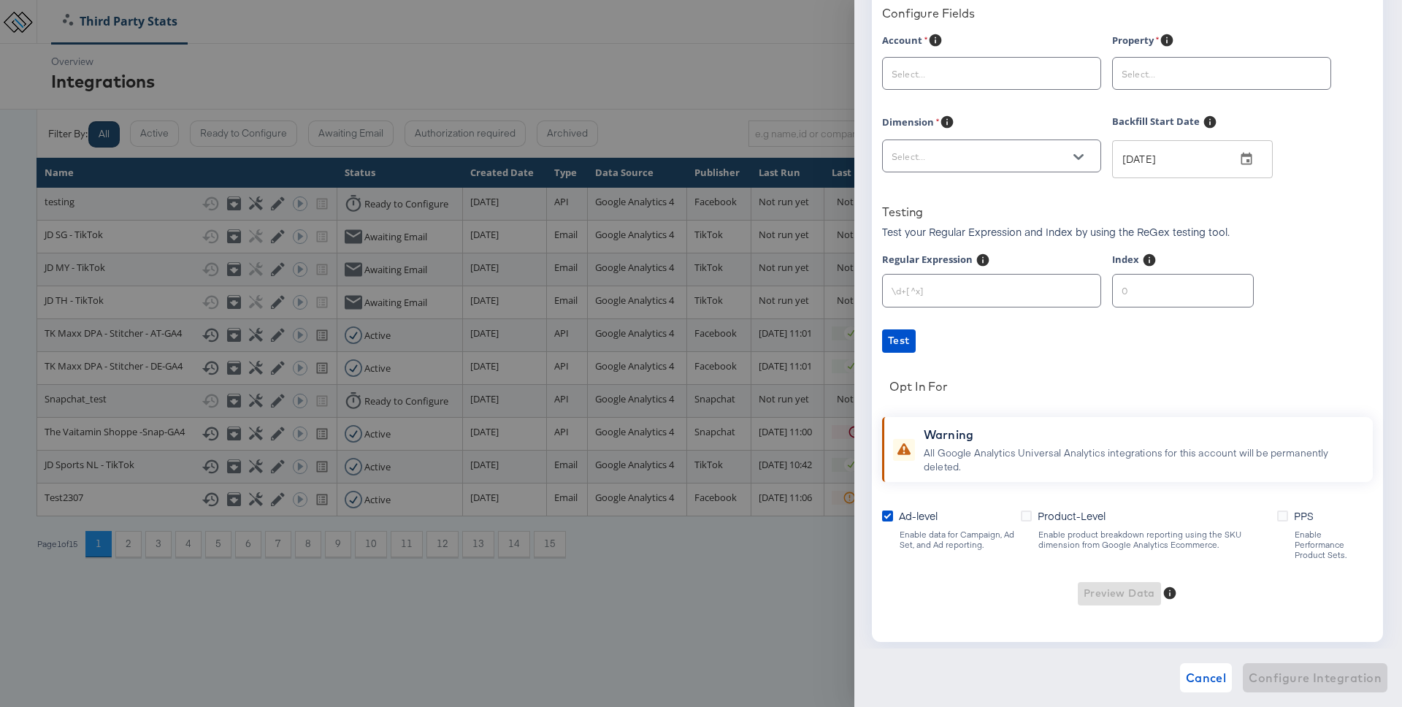
scroll to position [140, 0]
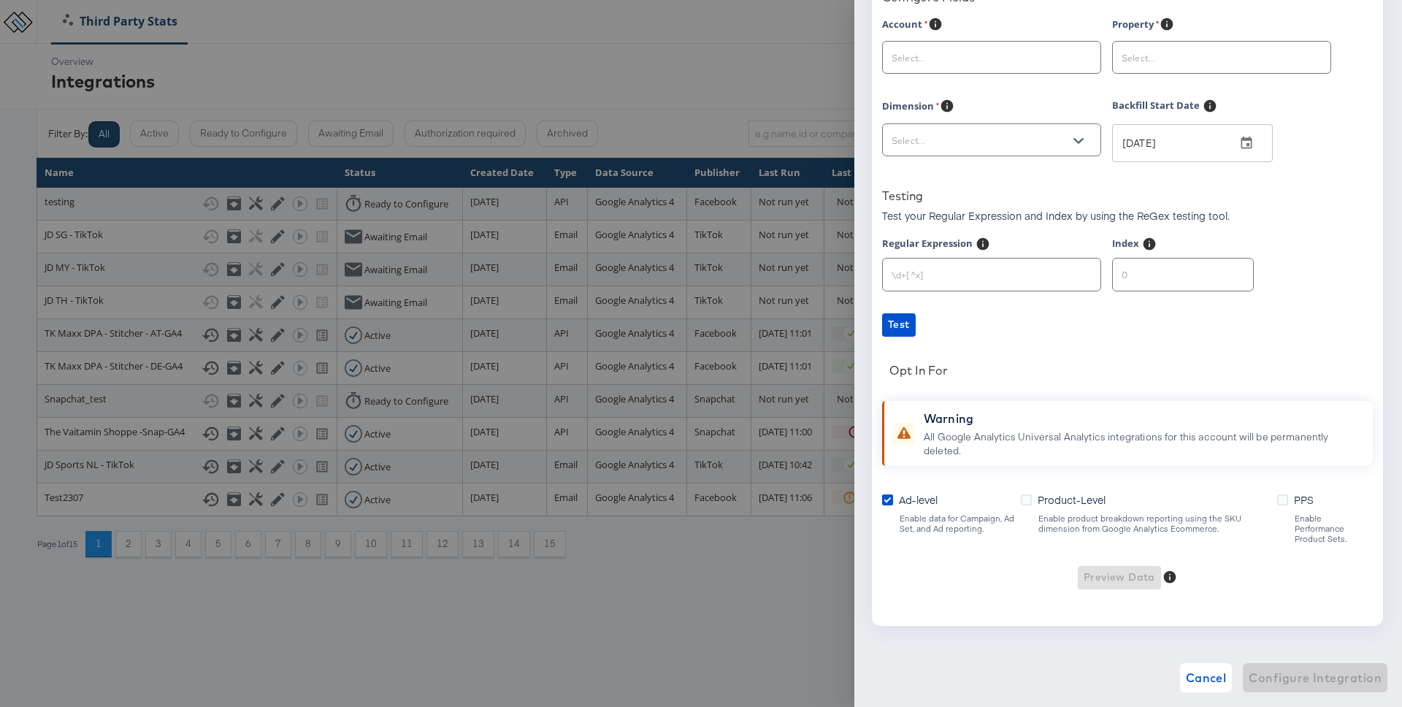
click at [1026, 507] on label "Product-Level" at bounding box center [1066, 499] width 91 height 15
click at [0, 0] on input "Product-Level" at bounding box center [0, 0] width 0 height 0
click at [1283, 497] on icon at bounding box center [1283, 500] width 11 height 11
click at [0, 0] on input "PPS" at bounding box center [0, 0] width 0 height 0
click at [977, 281] on input "text" at bounding box center [992, 268] width 218 height 31
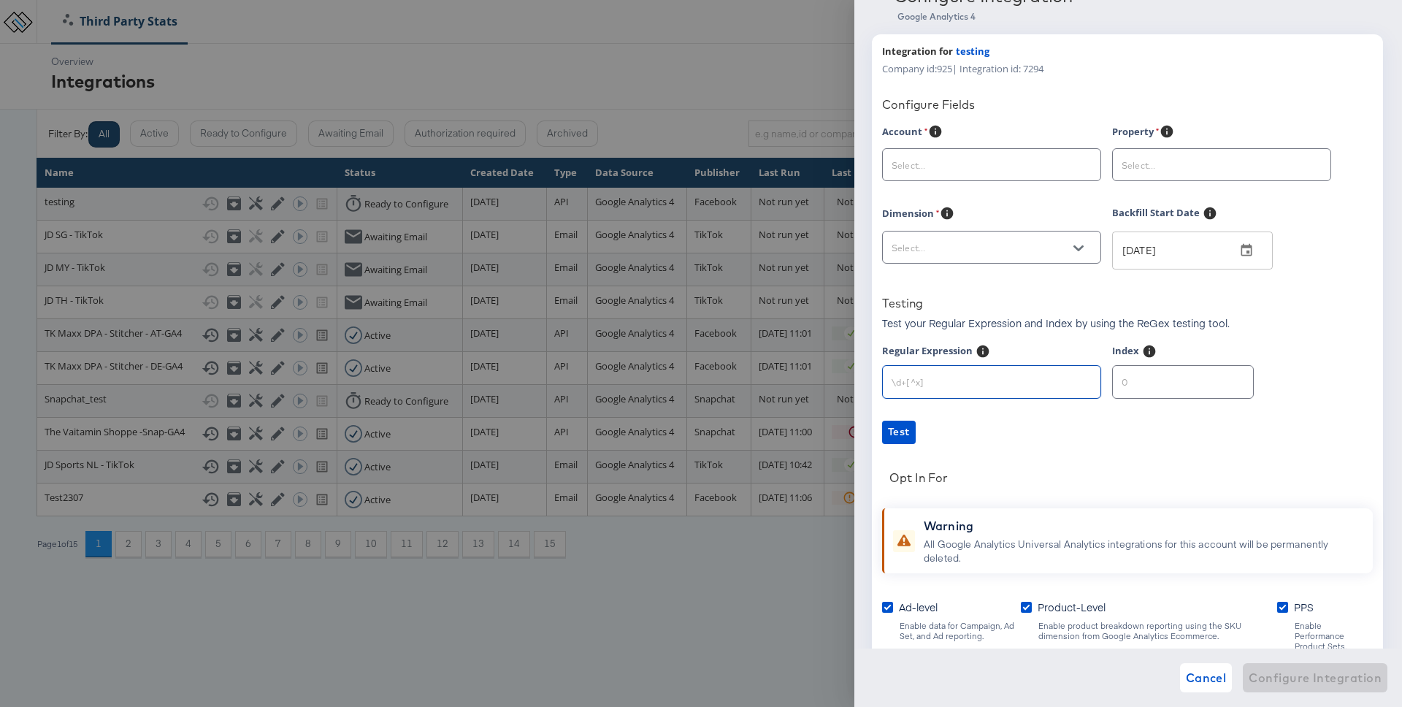
scroll to position [31, 0]
click at [985, 256] on input "text" at bounding box center [980, 248] width 183 height 17
click at [983, 280] on li "Custom" at bounding box center [992, 284] width 218 height 23
type input "custom"
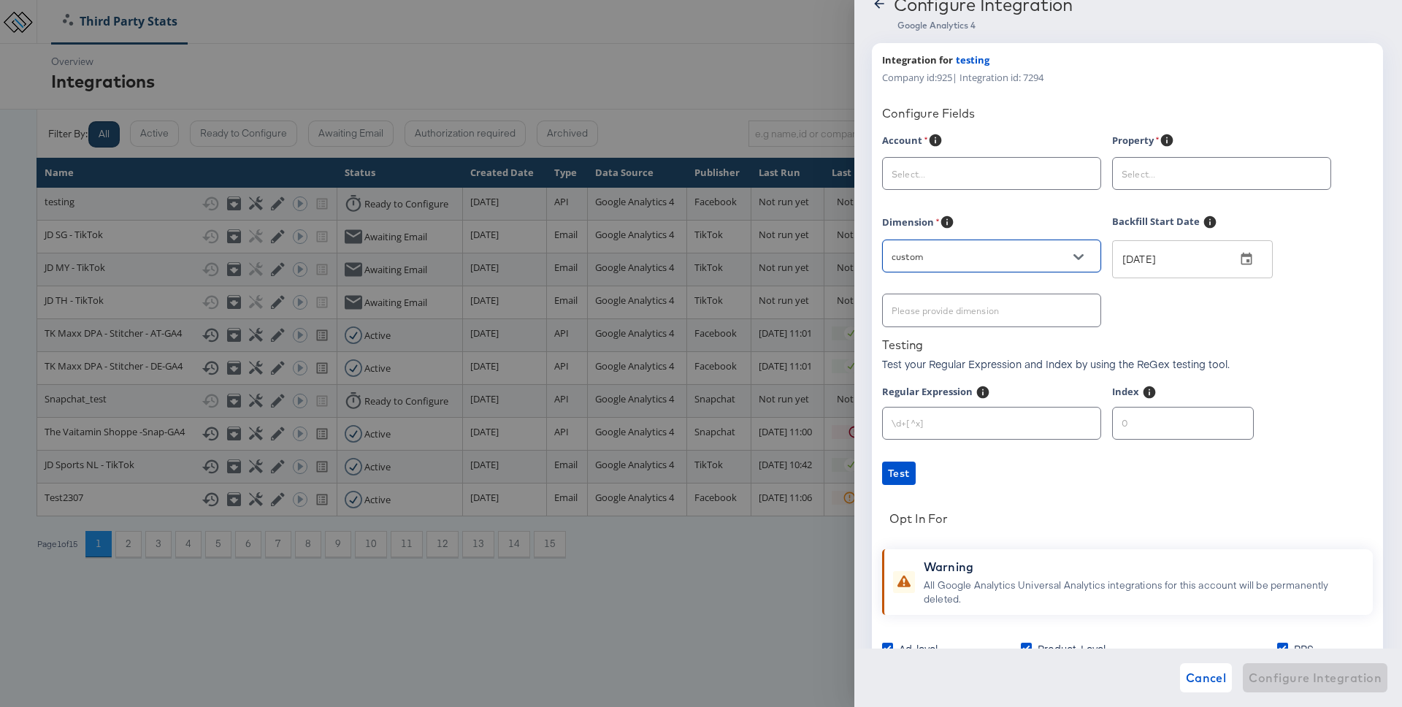
scroll to position [23, 0]
click at [972, 150] on div "Account" at bounding box center [997, 143] width 230 height 18
click at [966, 183] on div at bounding box center [991, 174] width 219 height 33
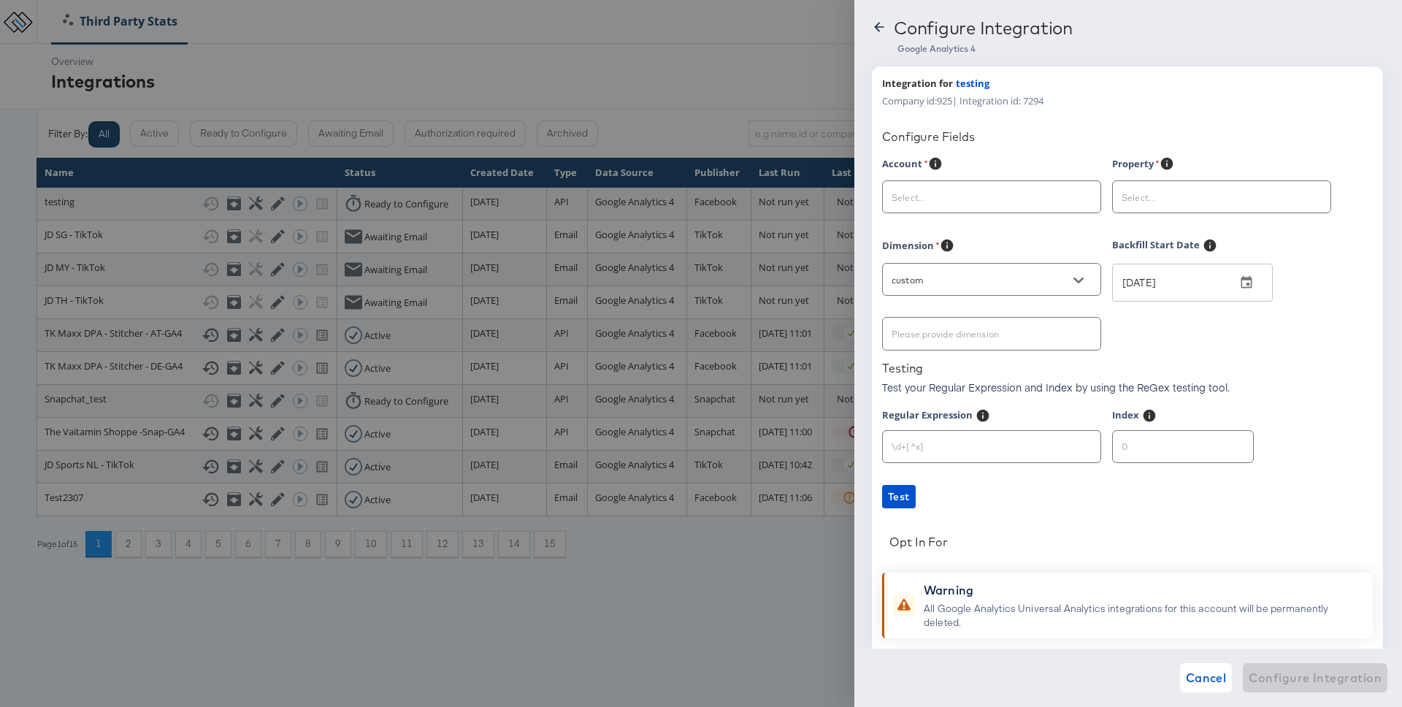
click at [877, 28] on icon at bounding box center [878, 26] width 9 height 9
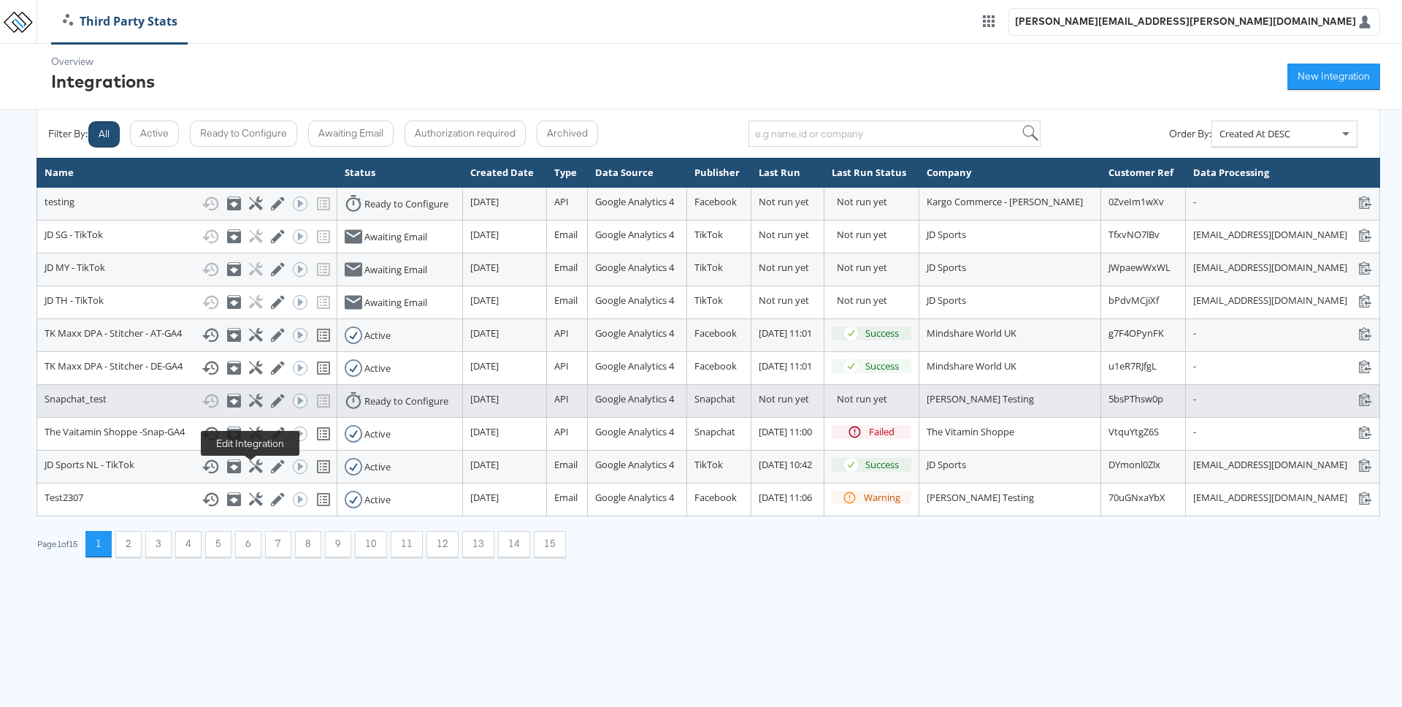
click at [271, 408] on icon at bounding box center [278, 401] width 14 height 14
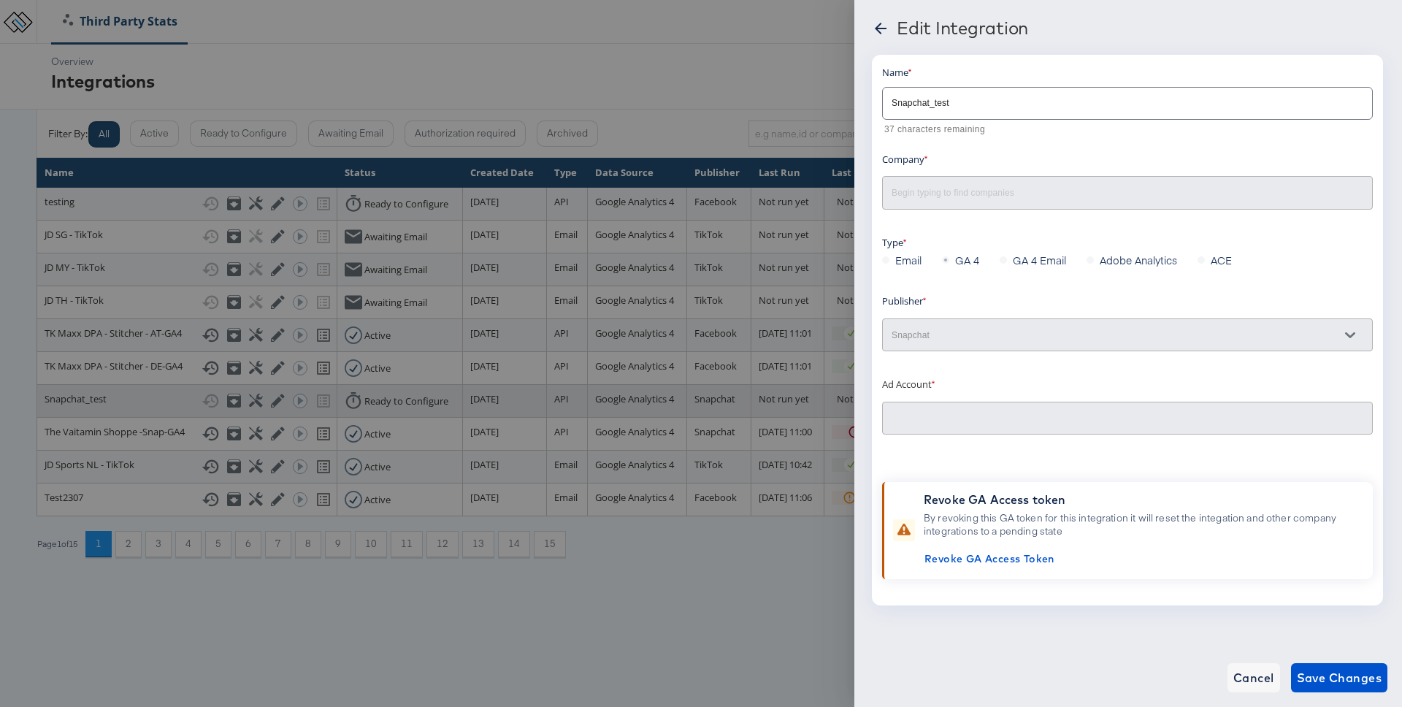
type input "Colin Clarke Testing"
type input "StitcherAds Test Account: (ACT: f236f25e-ff96-4d8e-b958-ce5f7c7bd94b)"
click at [765, 76] on div at bounding box center [701, 353] width 1402 height 707
click at [878, 23] on icon at bounding box center [881, 29] width 18 height 18
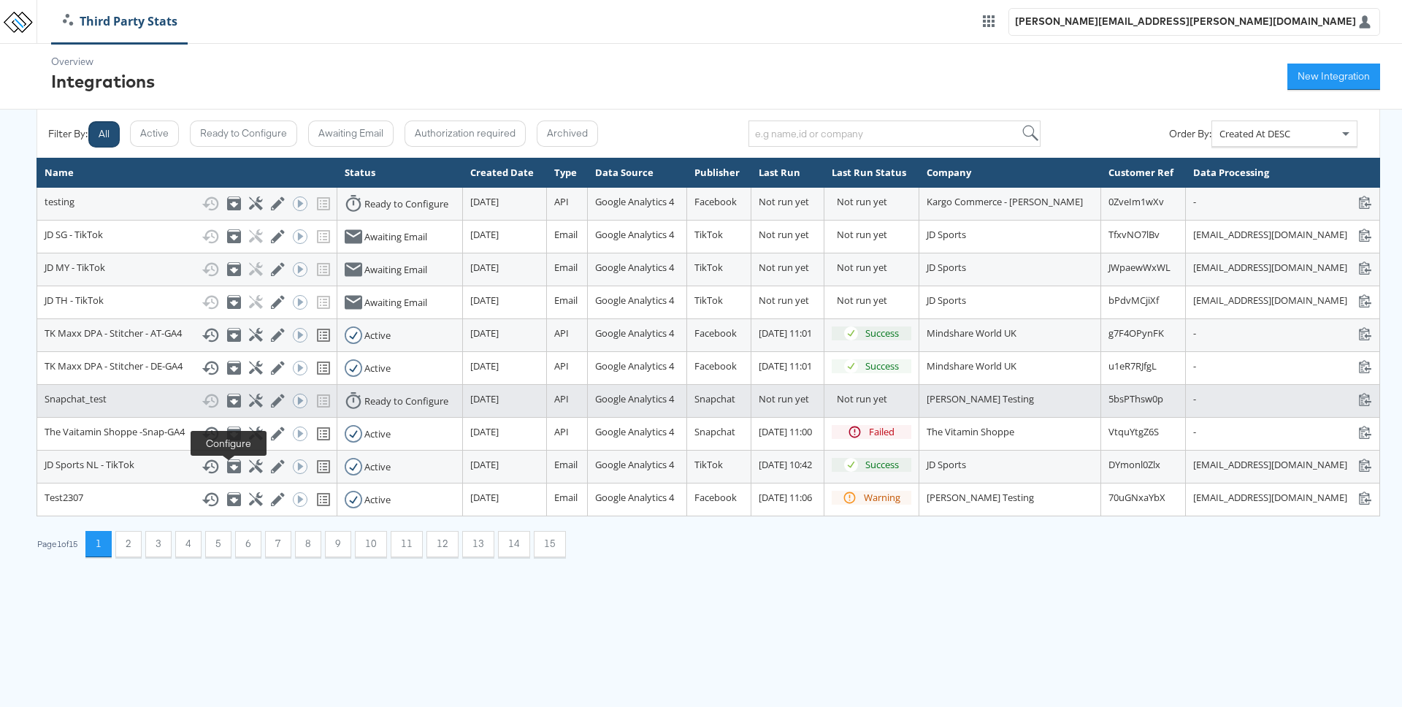
click at [249, 408] on icon at bounding box center [256, 401] width 14 height 14
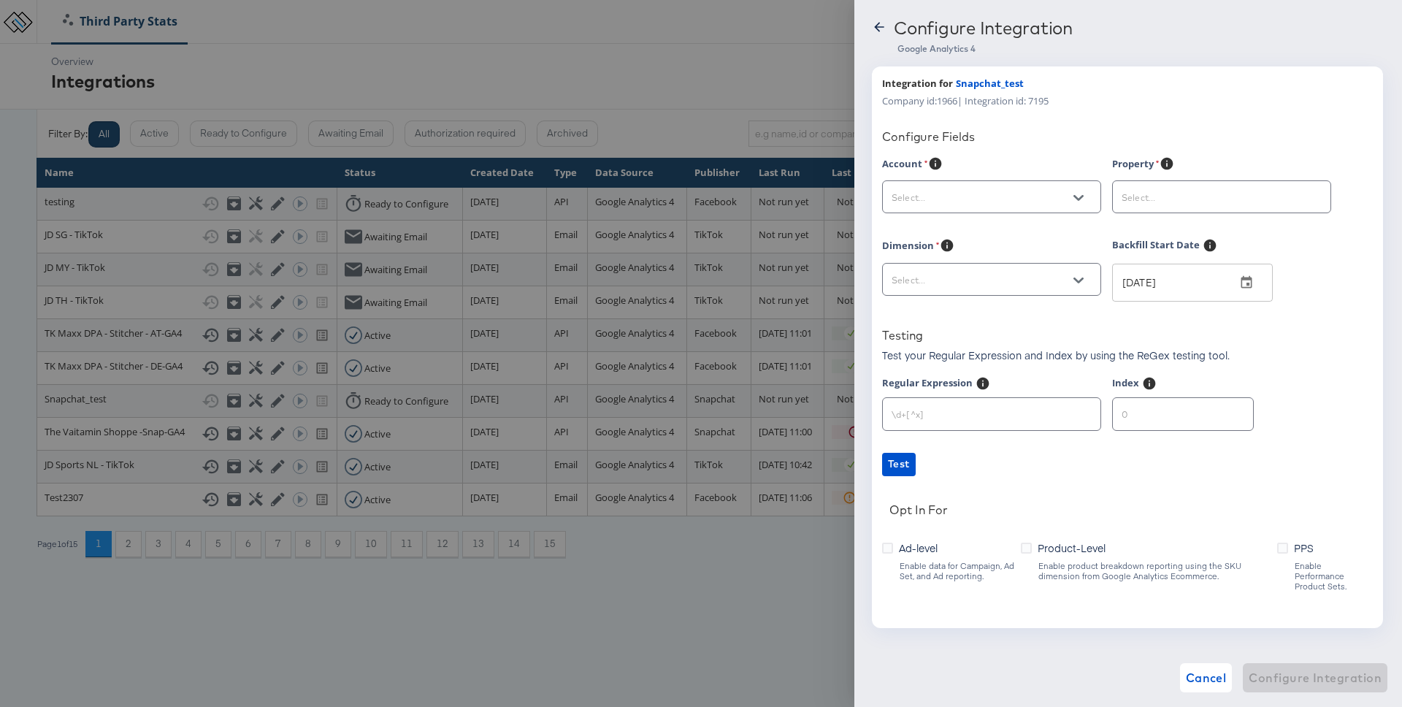
scroll to position [2, 0]
click at [736, 87] on div at bounding box center [701, 353] width 1402 height 707
click at [1196, 665] on button "Cancel" at bounding box center [1206, 677] width 53 height 29
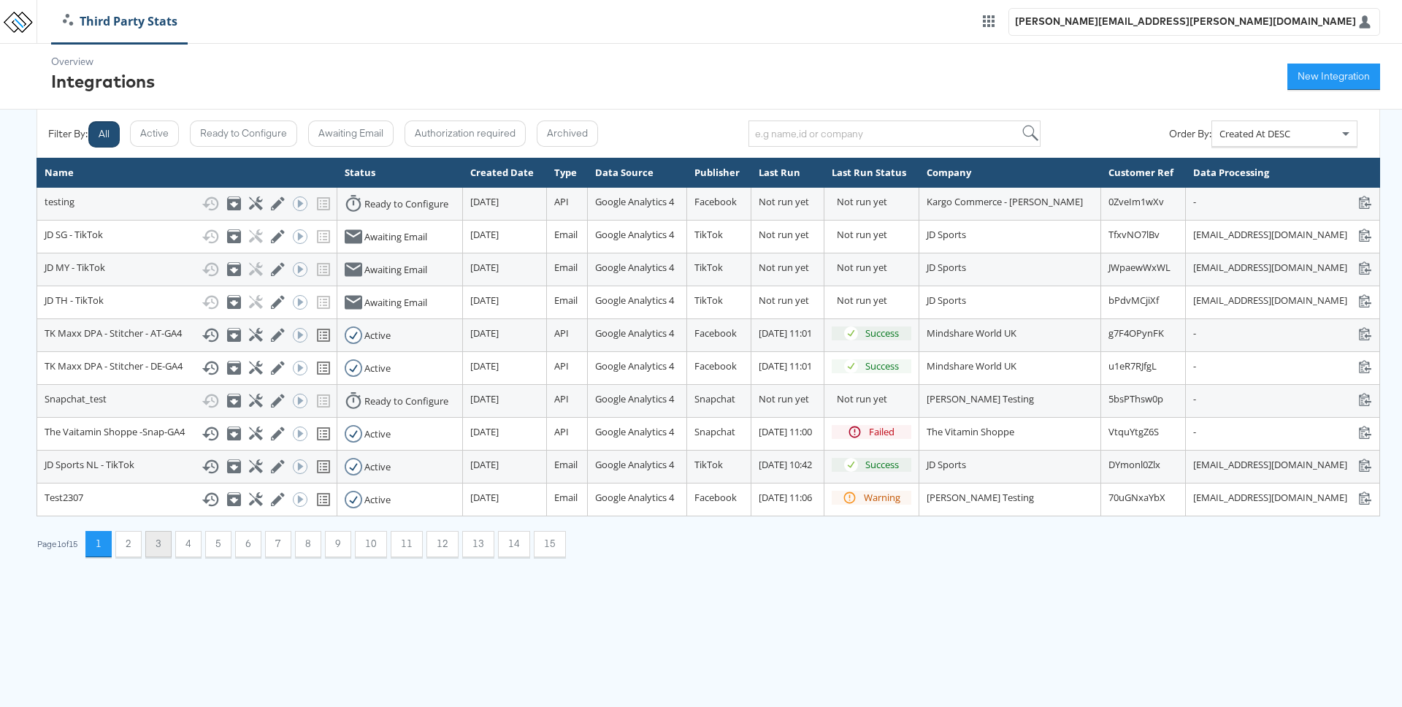
click at [161, 557] on button "3" at bounding box center [158, 544] width 26 height 26
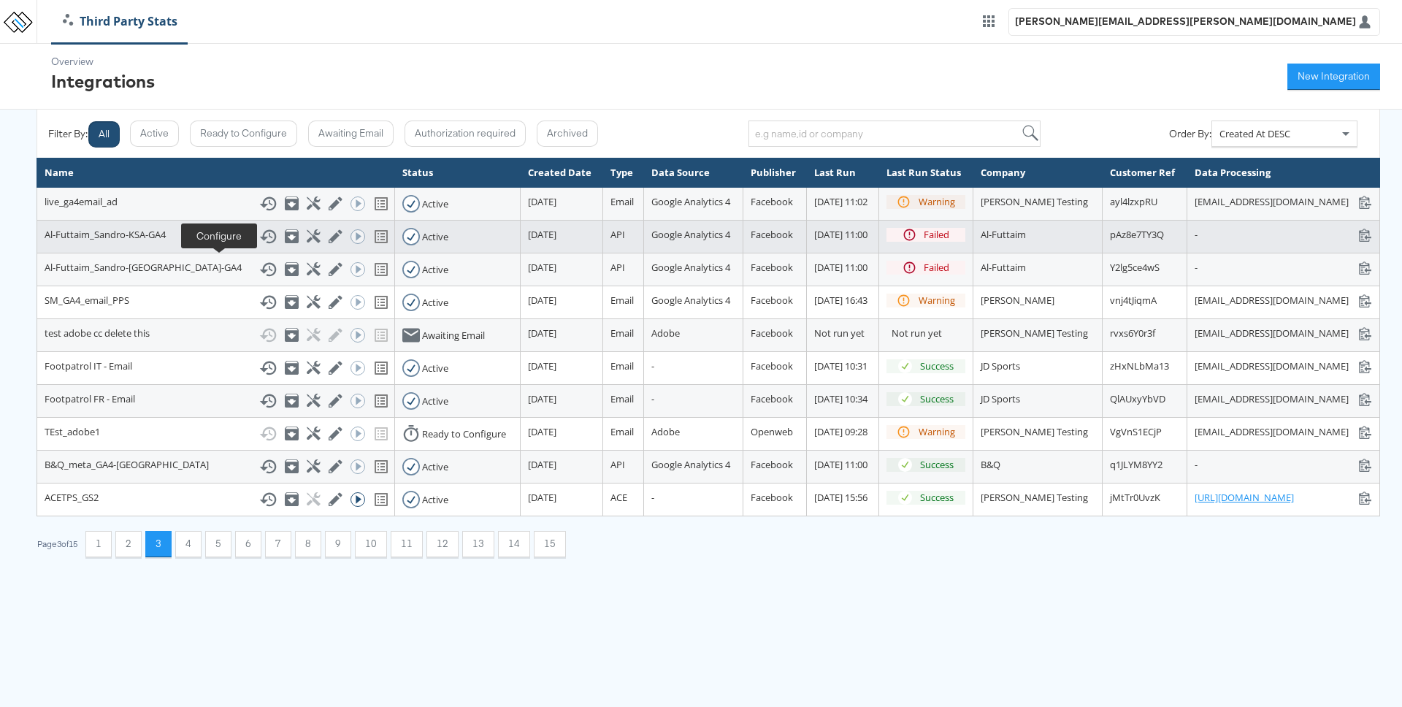
click at [307, 243] on icon at bounding box center [314, 236] width 14 height 14
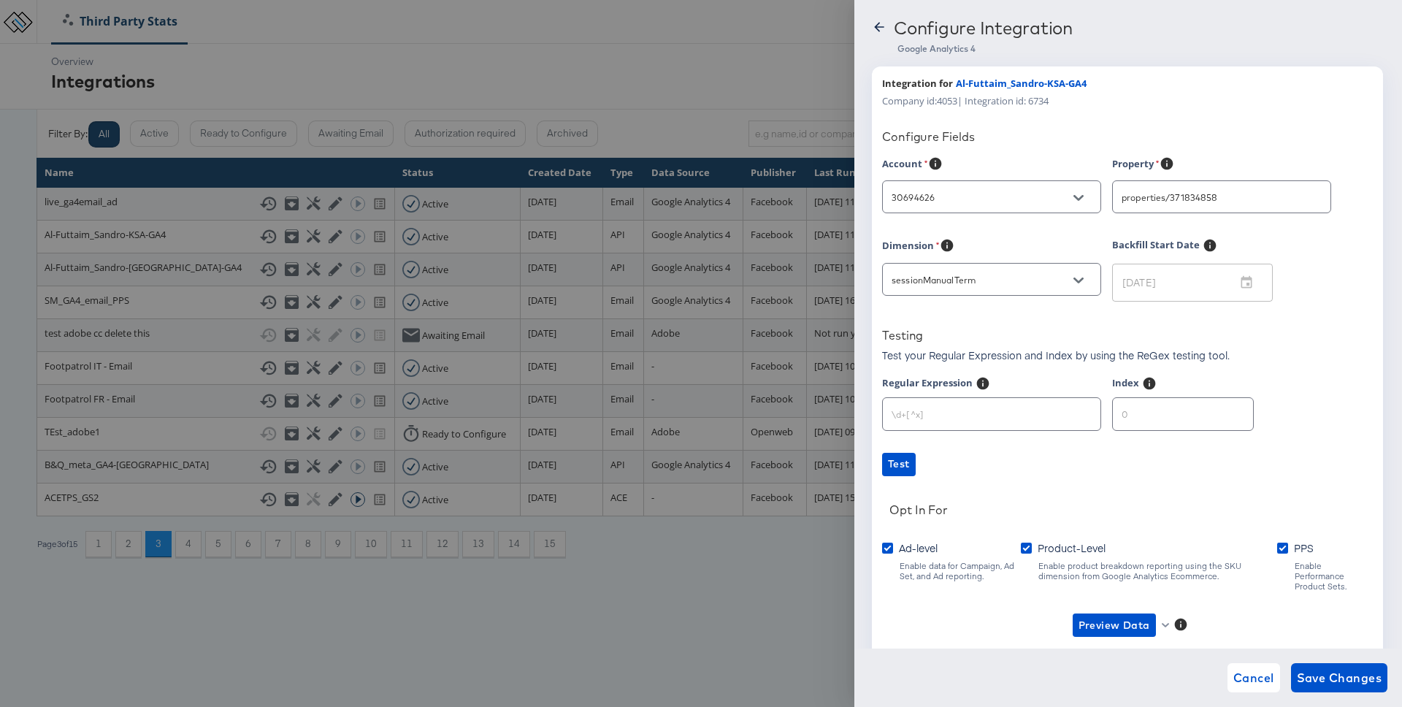
click at [877, 29] on icon at bounding box center [878, 26] width 9 height 9
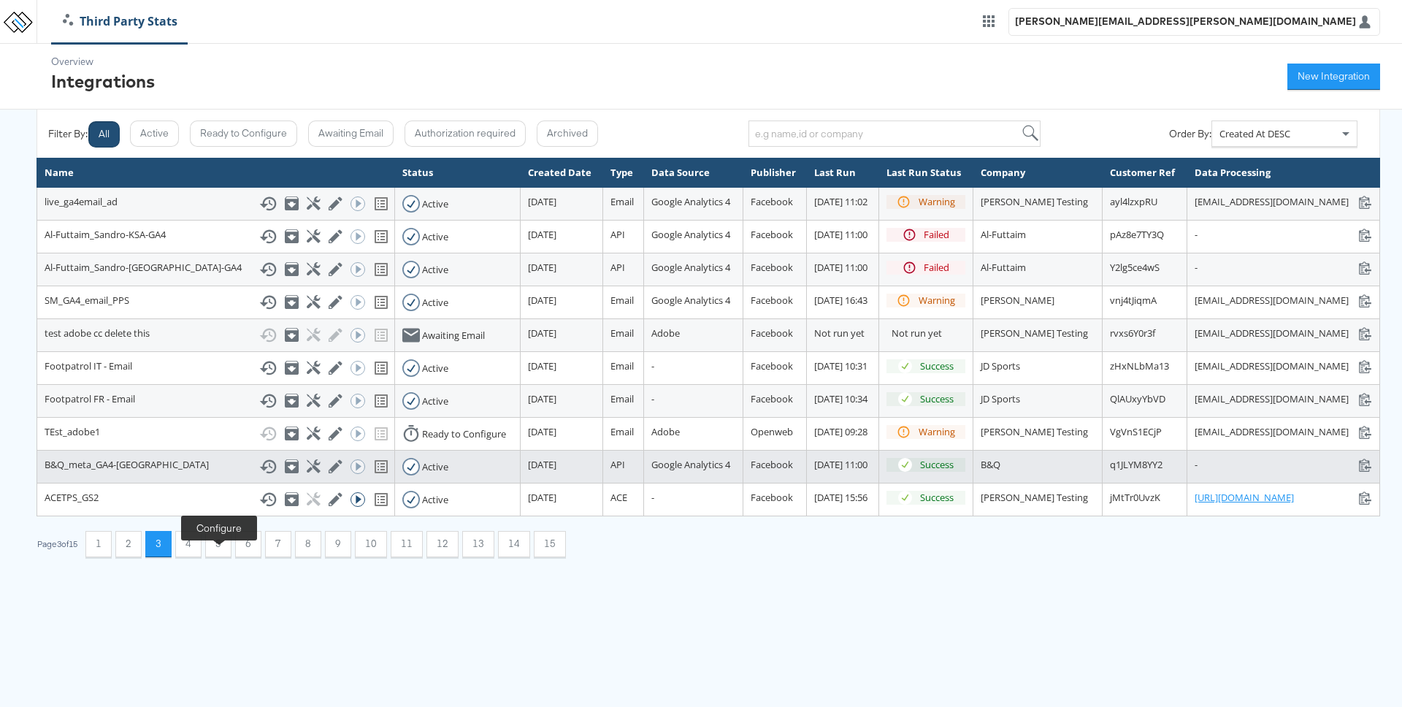
click at [307, 473] on icon at bounding box center [314, 466] width 14 height 14
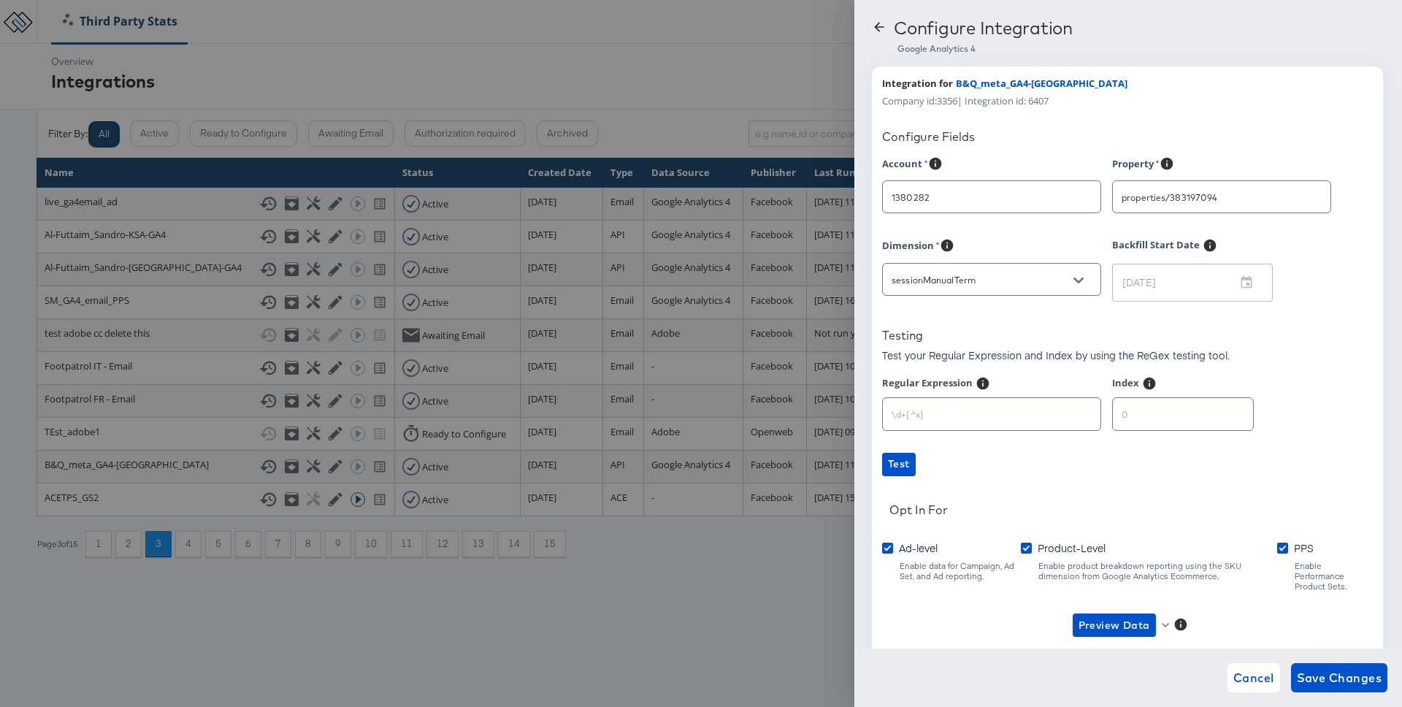
type input "Kingfisher - B&Q"
click at [876, 32] on icon at bounding box center [879, 27] width 15 height 15
